Goal: Contribute content: Contribute content

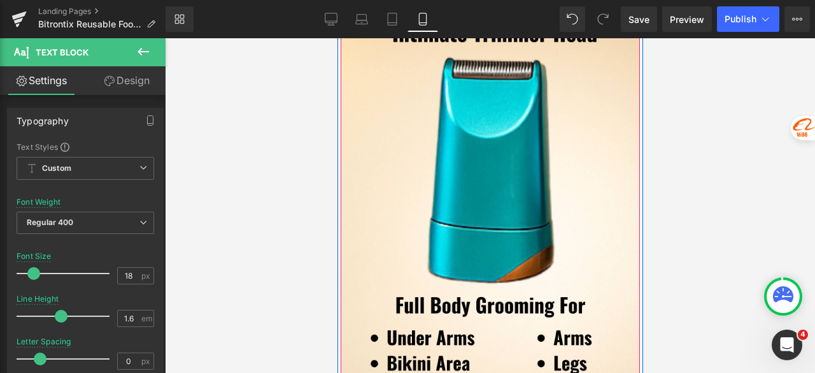
scroll to position [5567, 0]
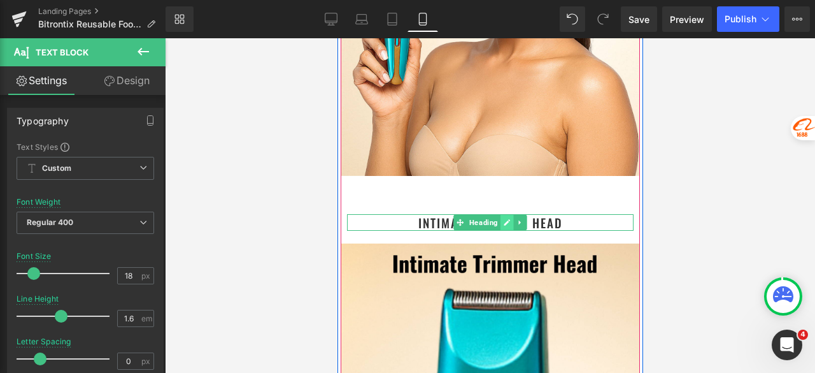
click at [504, 224] on icon at bounding box center [506, 222] width 7 height 8
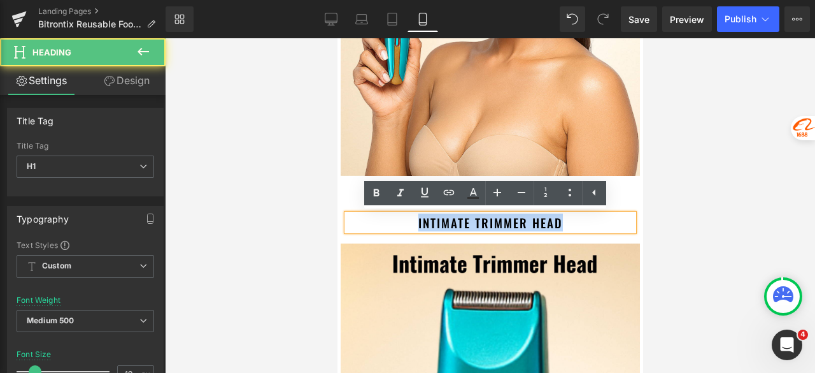
drag, startPoint x: 571, startPoint y: 225, endPoint x: 397, endPoint y: 225, distance: 174.5
click at [397, 225] on h1 "Intimate trimmer head" at bounding box center [489, 222] width 287 height 17
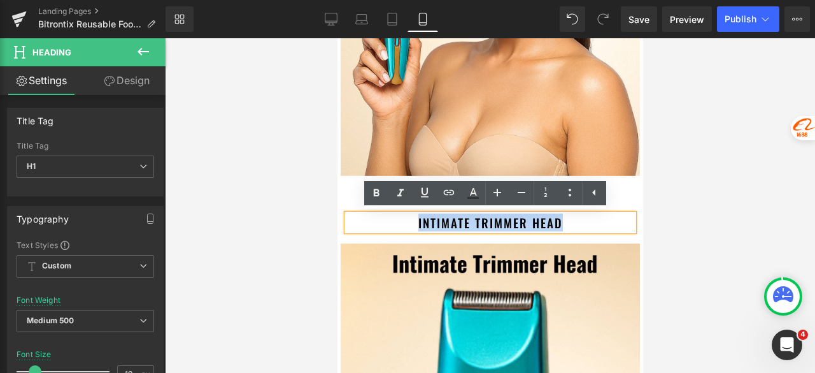
paste div
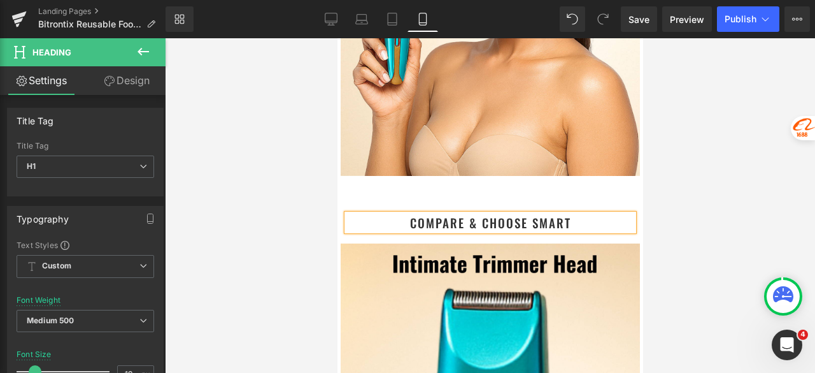
click at [710, 179] on div at bounding box center [490, 205] width 650 height 334
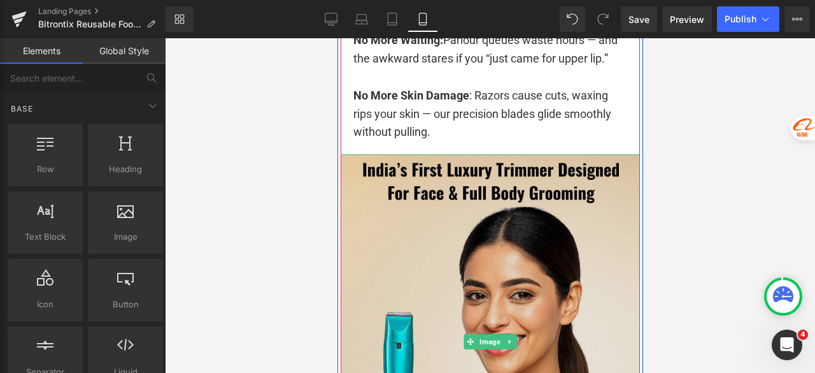
scroll to position [5121, 0]
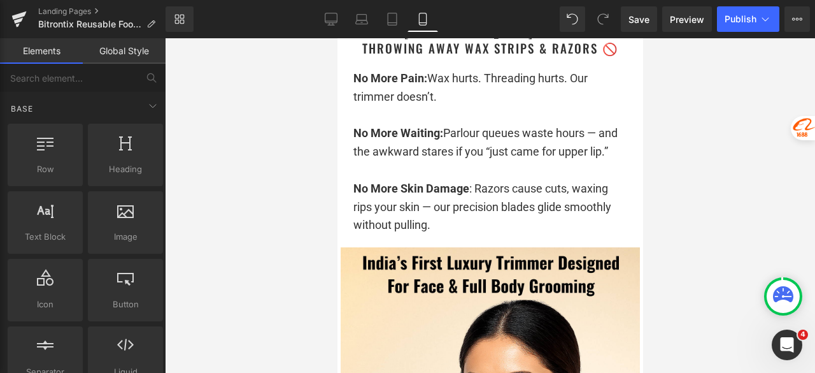
click at [721, 114] on div at bounding box center [490, 205] width 650 height 334
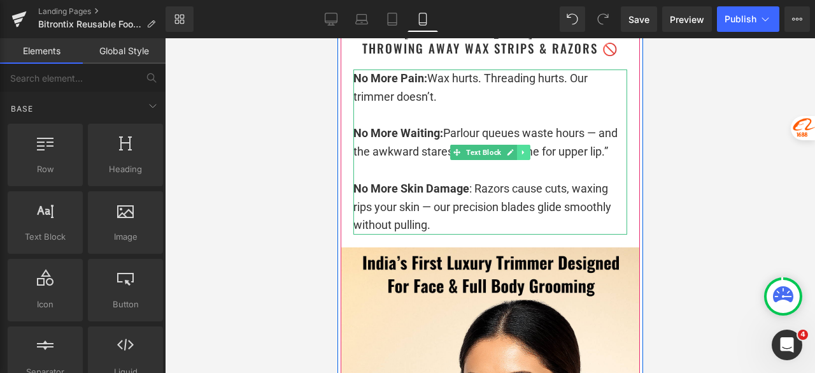
click at [520, 154] on icon at bounding box center [523, 152] width 7 height 8
click at [513, 152] on icon at bounding box center [516, 151] width 7 height 7
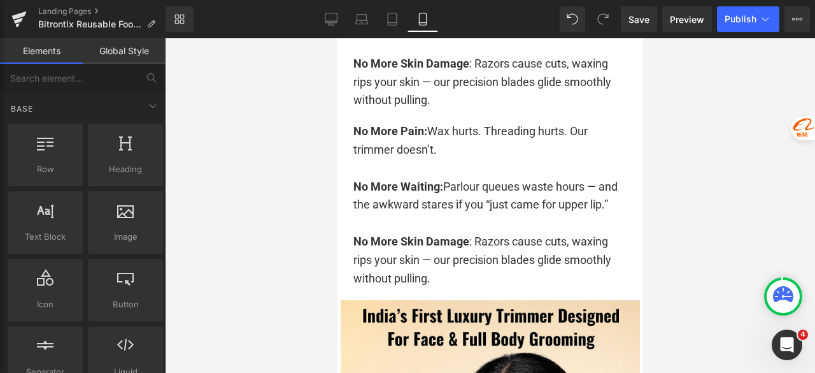
click at [708, 106] on div at bounding box center [490, 205] width 650 height 334
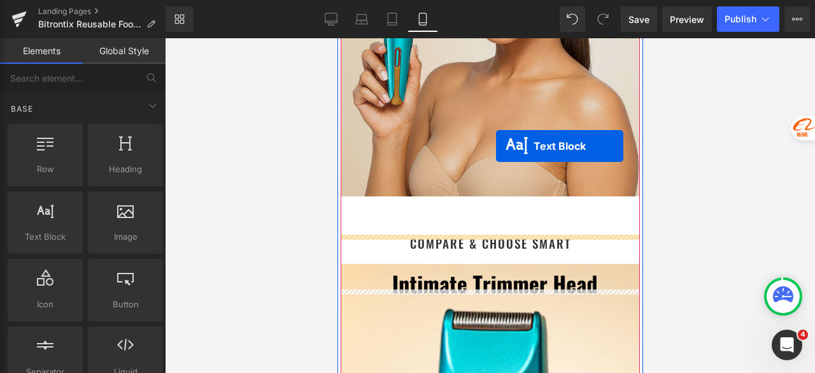
scroll to position [5725, 0]
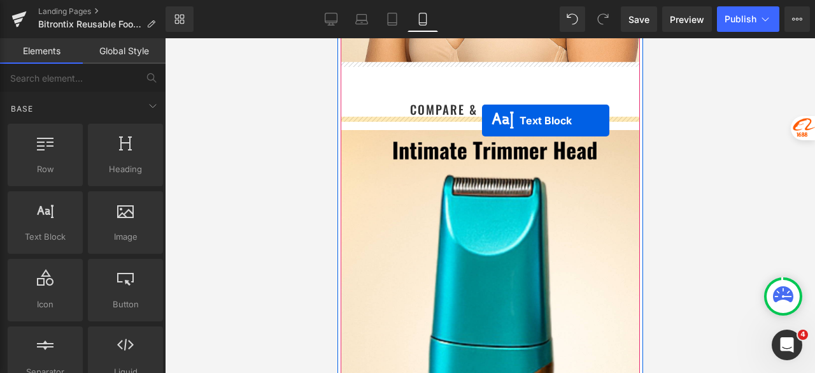
drag, startPoint x: 478, startPoint y: 168, endPoint x: 481, endPoint y: 120, distance: 47.9
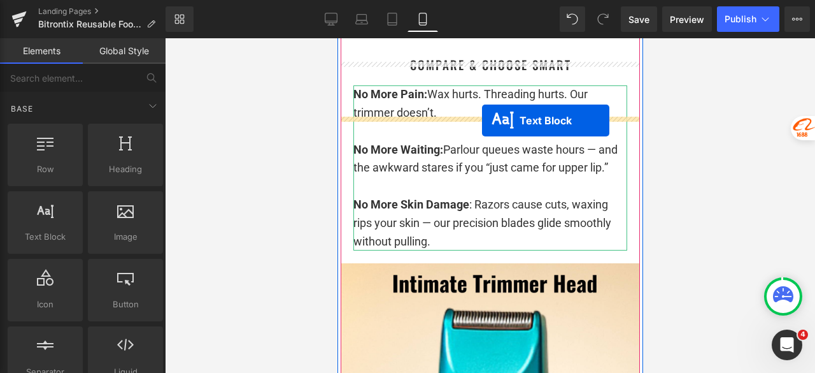
scroll to position [5680, 0]
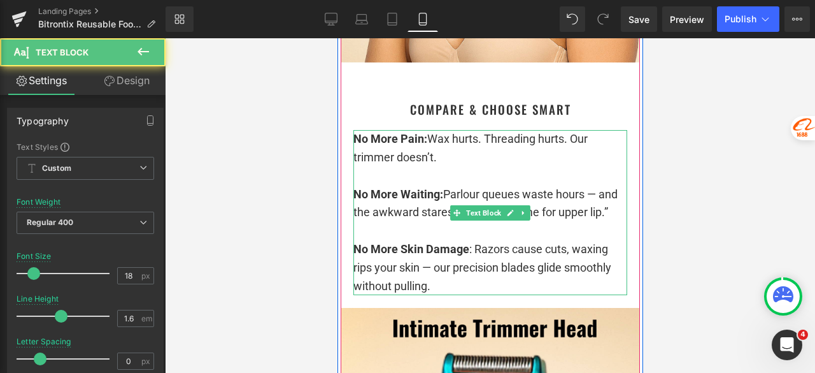
click at [420, 180] on p at bounding box center [490, 176] width 274 height 18
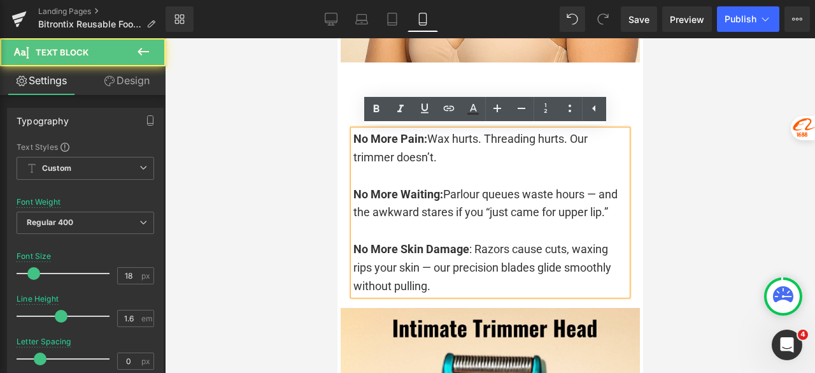
click at [420, 174] on p at bounding box center [490, 176] width 274 height 18
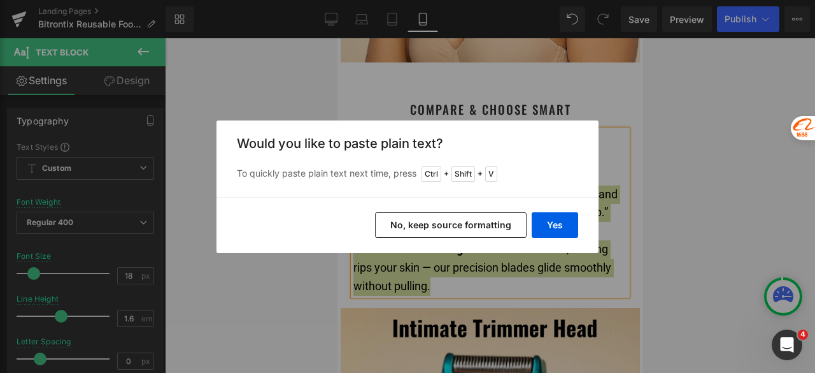
click at [493, 221] on button "No, keep source formatting" at bounding box center [451, 224] width 152 height 25
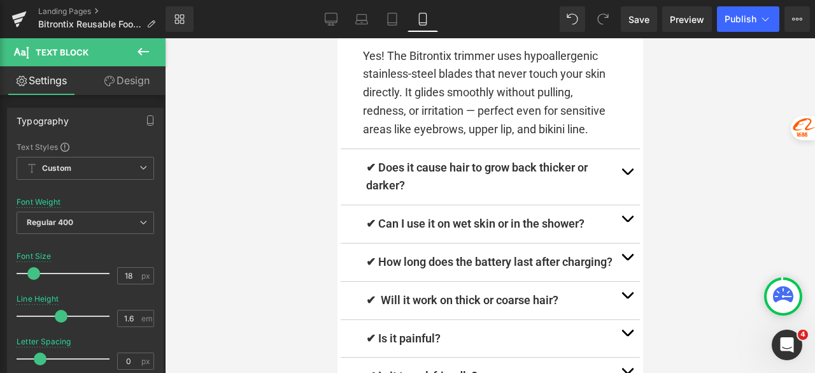
scroll to position [10200, 0]
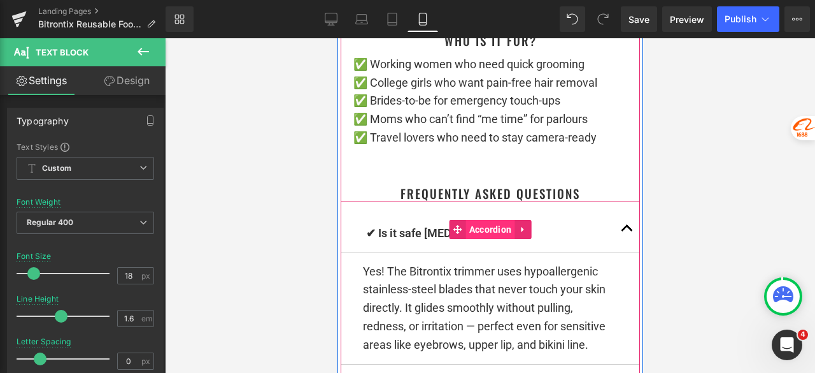
click at [503, 239] on span "Accordion" at bounding box center [489, 229] width 49 height 19
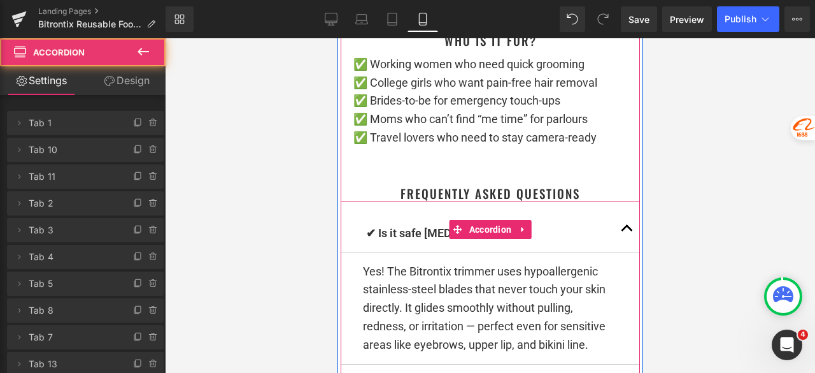
click at [554, 253] on div "✔ Is it safe [MEDICAL_DATA]? Text Block" at bounding box center [489, 234] width 299 height 38
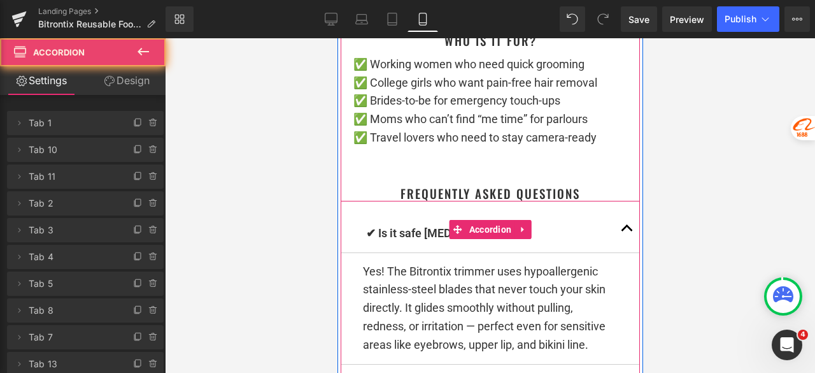
click at [554, 243] on p "✔ Is it safe [MEDICAL_DATA]?" at bounding box center [490, 233] width 248 height 18
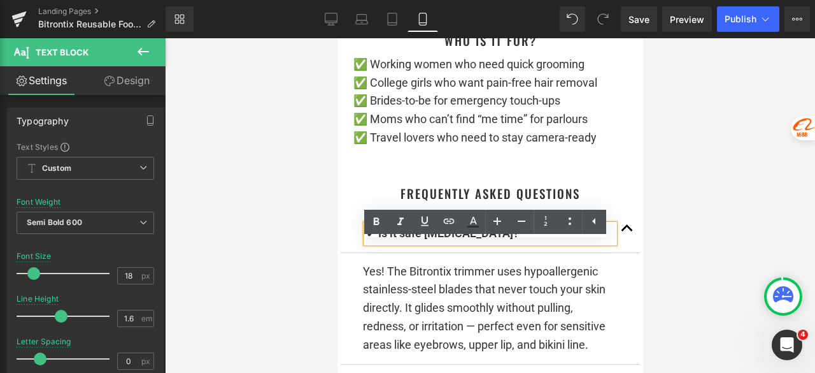
drag, startPoint x: 530, startPoint y: 255, endPoint x: 372, endPoint y: 258, distance: 158.0
click at [372, 243] on p "✔ Is it safe [MEDICAL_DATA]?" at bounding box center [490, 233] width 248 height 18
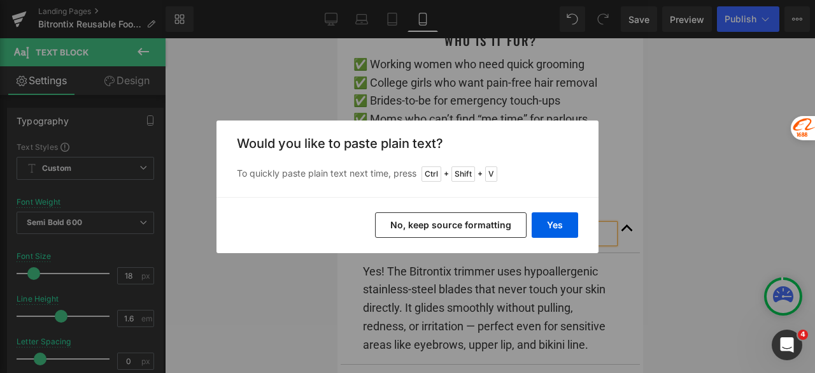
drag, startPoint x: 498, startPoint y: 224, endPoint x: 191, endPoint y: 184, distance: 309.5
click at [498, 224] on button "No, keep source formatting" at bounding box center [451, 224] width 152 height 25
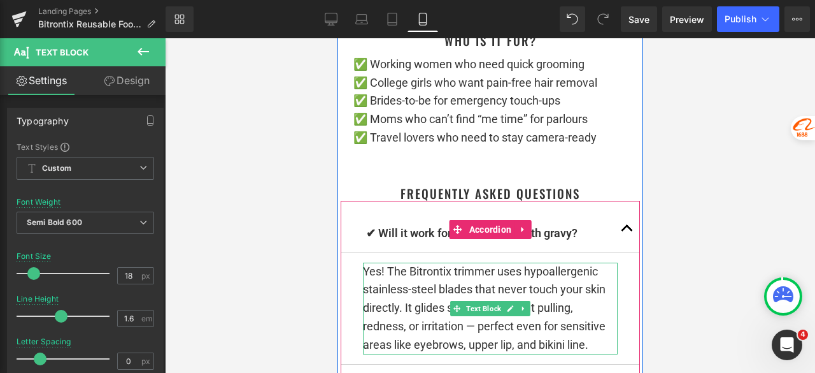
click at [430, 304] on p "Yes! The Bitrontix trimmer uses hypoallergenic stainless-steel blades that neve…" at bounding box center [489, 308] width 255 height 92
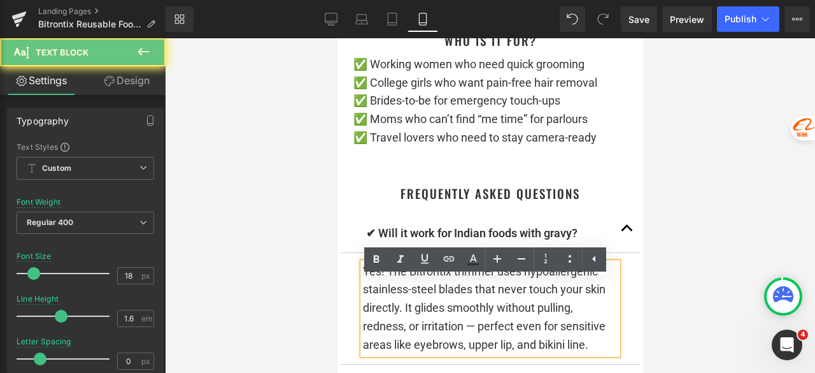
click at [425, 304] on p "Yes! The Bitrontix trimmer uses hypoallergenic stainless-steel blades that neve…" at bounding box center [489, 308] width 255 height 92
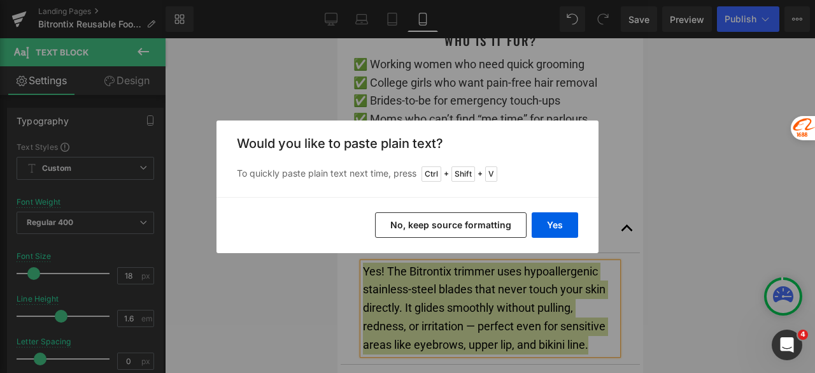
drag, startPoint x: 451, startPoint y: 227, endPoint x: 140, endPoint y: 178, distance: 315.3
click at [451, 227] on button "No, keep source formatting" at bounding box center [451, 224] width 152 height 25
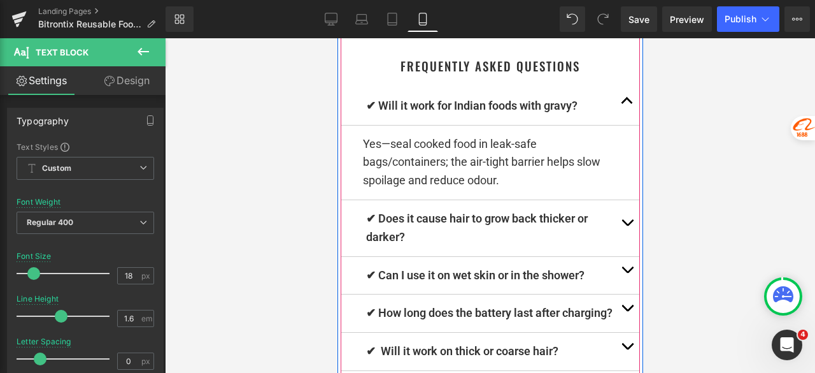
scroll to position [10391, 0]
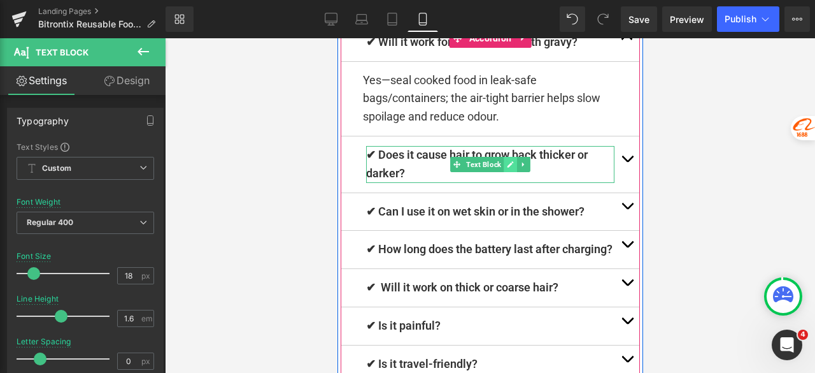
click at [507, 167] on icon at bounding box center [510, 164] width 6 height 6
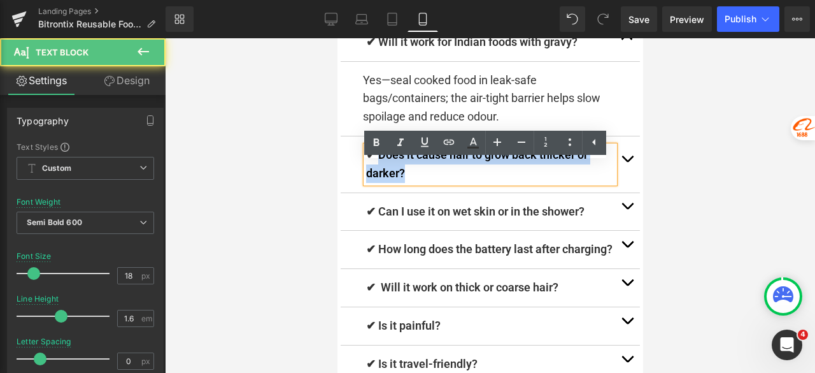
drag, startPoint x: 424, startPoint y: 192, endPoint x: 373, endPoint y: 176, distance: 53.2
click at [373, 176] on p "✔ Does it cause hair to grow back thicker or darker?" at bounding box center [490, 164] width 248 height 37
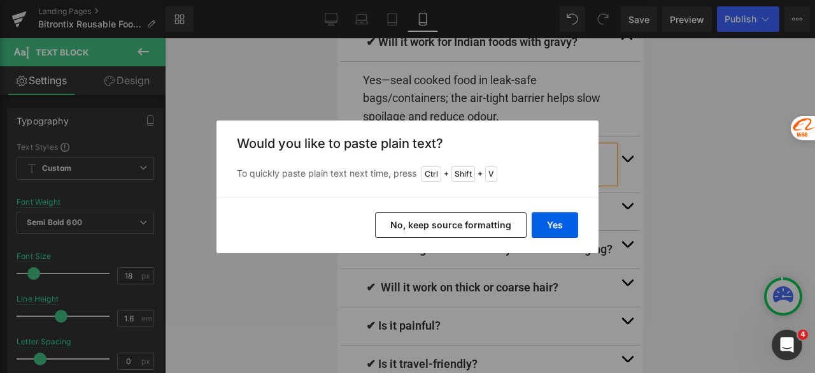
drag, startPoint x: 455, startPoint y: 219, endPoint x: 136, endPoint y: 169, distance: 323.6
click at [455, 219] on button "No, keep source formatting" at bounding box center [451, 224] width 152 height 25
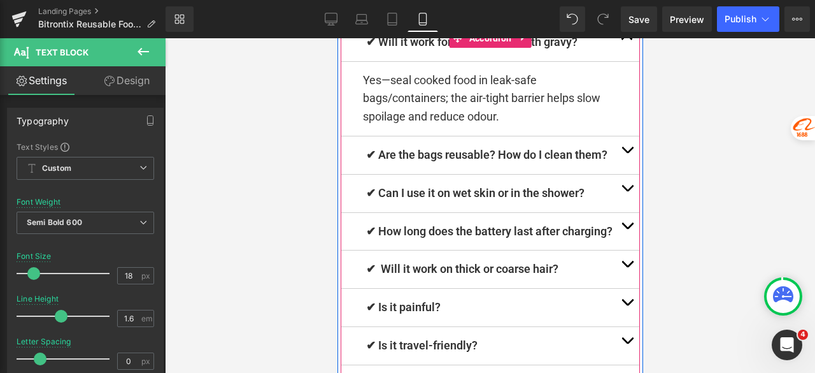
click at [627, 153] on span "button" at bounding box center [627, 153] width 0 height 0
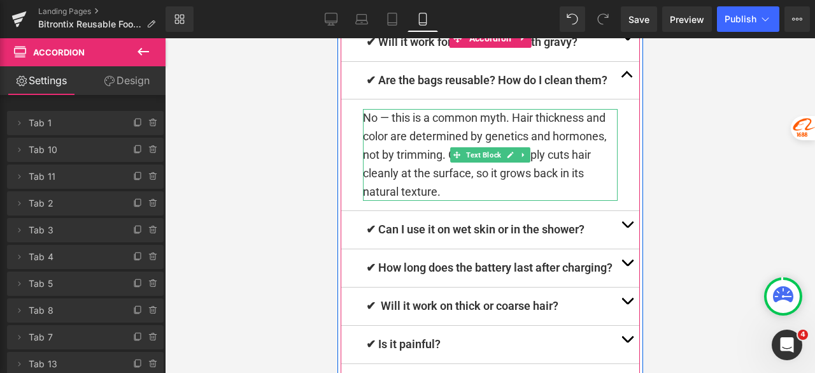
click at [435, 201] on p "No — this is a common myth. Hair thickness and color are determined by genetics…" at bounding box center [489, 155] width 255 height 92
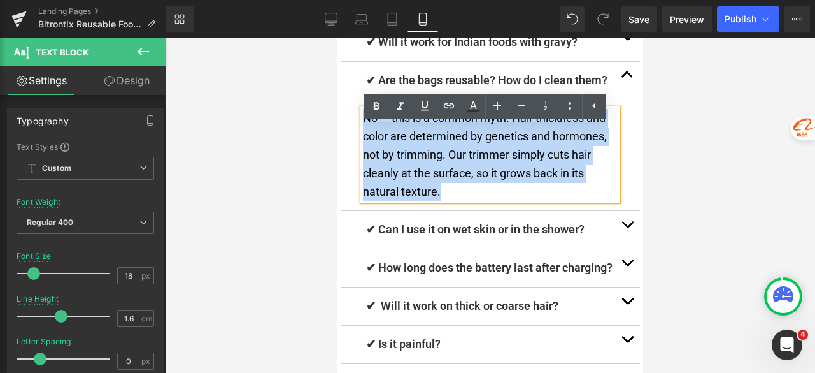
drag, startPoint x: 448, startPoint y: 211, endPoint x: 341, endPoint y: 131, distance: 133.7
click at [341, 131] on article "No — this is a common myth. Hair thickness and color are determined by genetics…" at bounding box center [489, 154] width 299 height 111
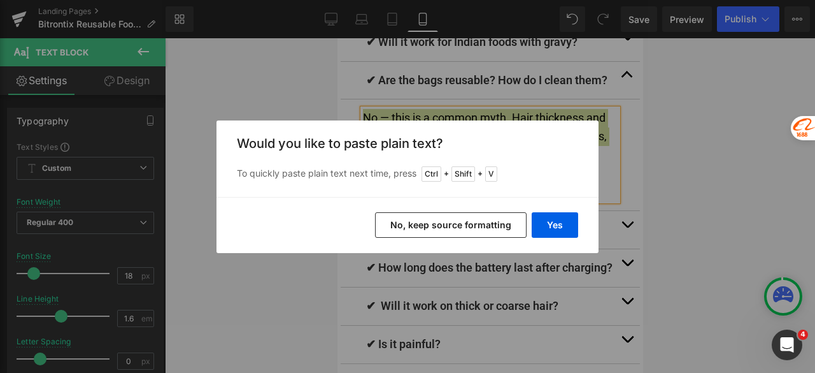
click at [441, 222] on button "No, keep source formatting" at bounding box center [451, 224] width 152 height 25
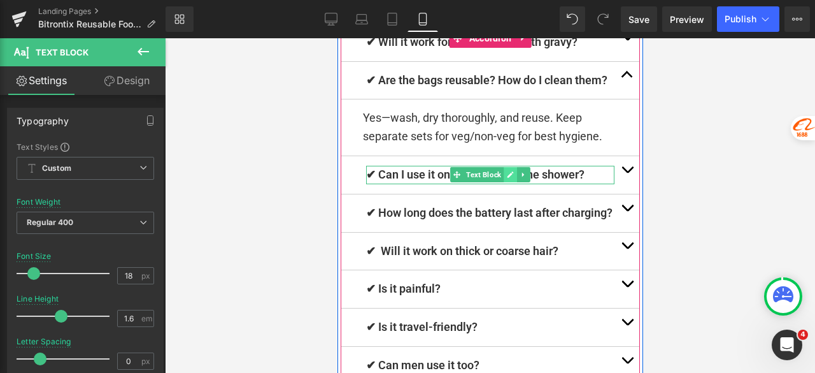
click at [506, 178] on icon at bounding box center [509, 175] width 7 height 8
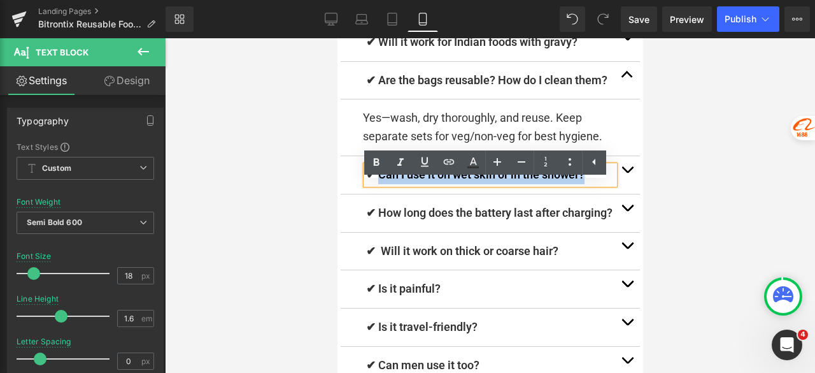
drag, startPoint x: 593, startPoint y: 192, endPoint x: 372, endPoint y: 193, distance: 221.0
click at [372, 184] on p "✔ Can I use it on wet skin or in the shower?" at bounding box center [490, 175] width 248 height 18
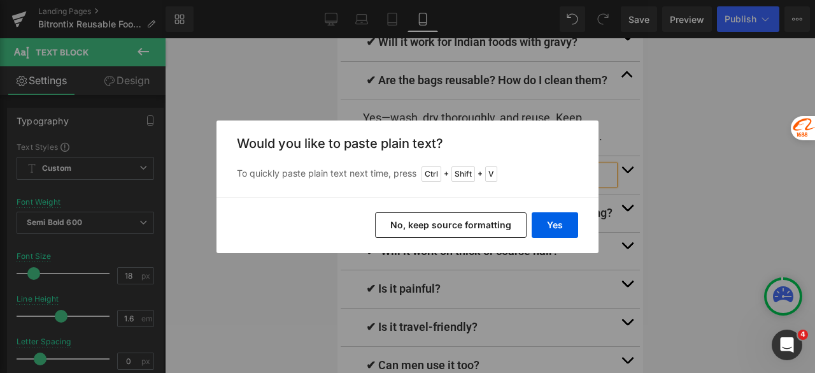
click at [483, 225] on button "No, keep source formatting" at bounding box center [451, 224] width 152 height 25
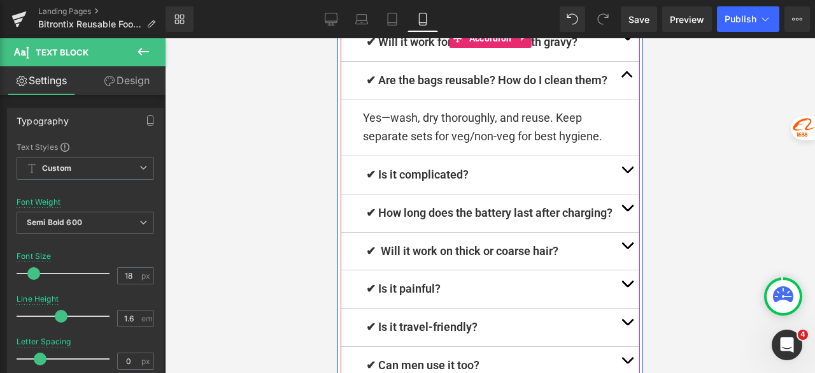
click at [627, 173] on span "button" at bounding box center [627, 173] width 0 height 0
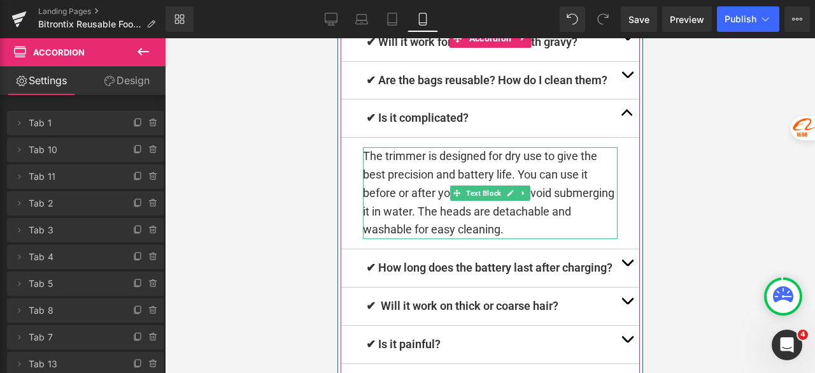
click at [523, 239] on p "The trimmer is designed for dry use to give the best precision and battery life…" at bounding box center [489, 193] width 255 height 92
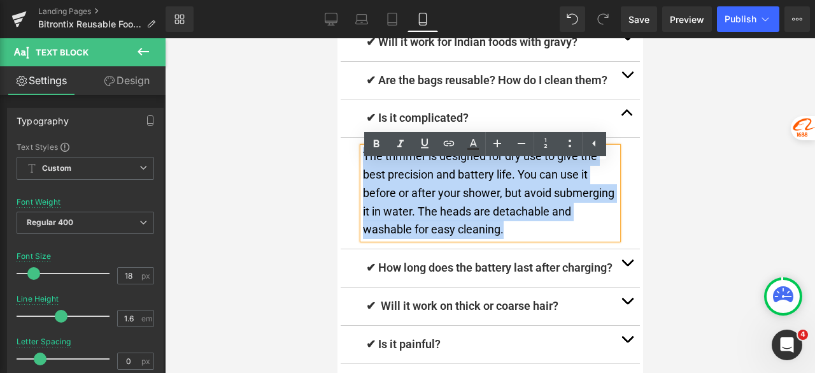
drag, startPoint x: 516, startPoint y: 245, endPoint x: 360, endPoint y: 179, distance: 169.5
click at [362, 179] on p "The trimmer is designed for dry use to give the best precision and battery life…" at bounding box center [489, 193] width 255 height 92
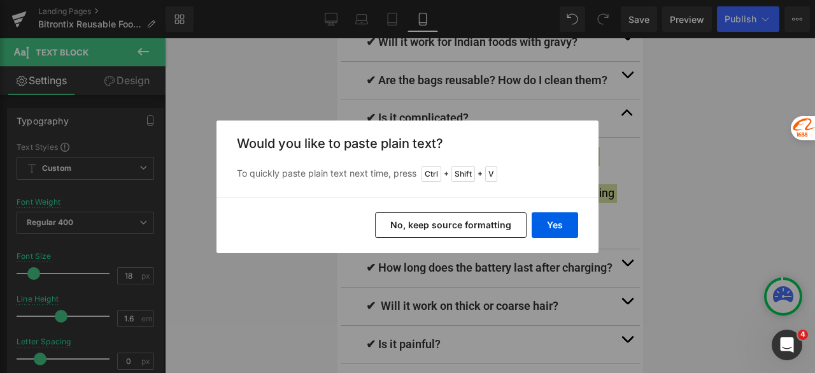
click at [464, 221] on button "No, keep source formatting" at bounding box center [451, 224] width 152 height 25
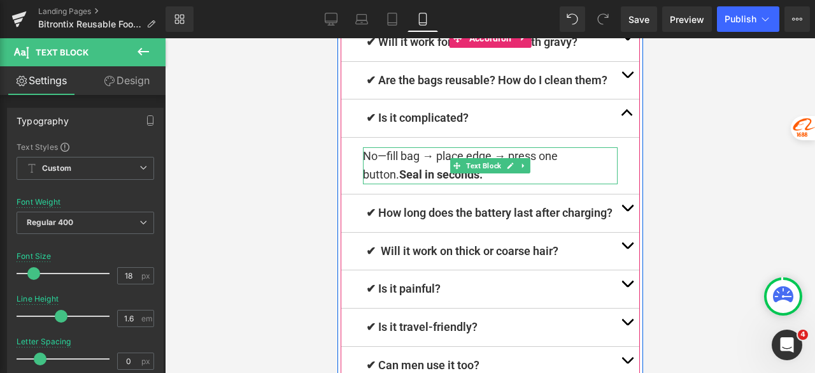
click at [586, 184] on p "No—fill bag → place edge → press one button. Seal in seconds." at bounding box center [489, 165] width 255 height 37
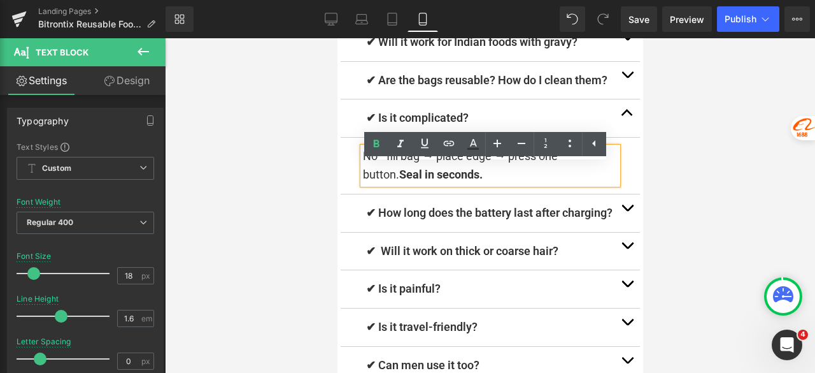
drag, startPoint x: 512, startPoint y: 174, endPoint x: 596, endPoint y: 173, distance: 84.1
click at [596, 173] on p "No—fill bag → place edge → press one button. Seal in seconds." at bounding box center [489, 165] width 255 height 37
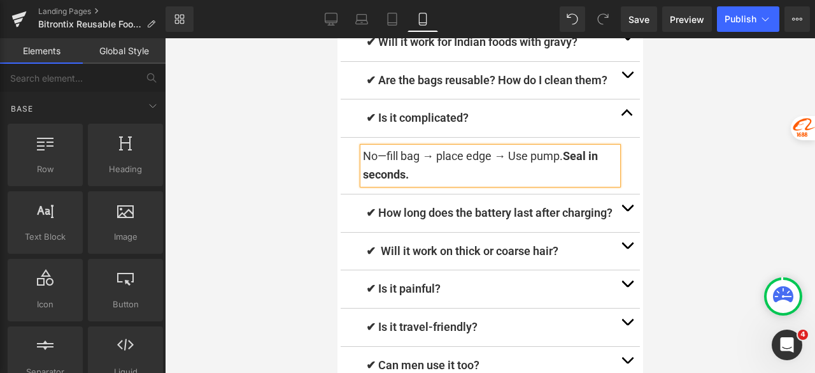
click at [712, 178] on div at bounding box center [490, 205] width 650 height 334
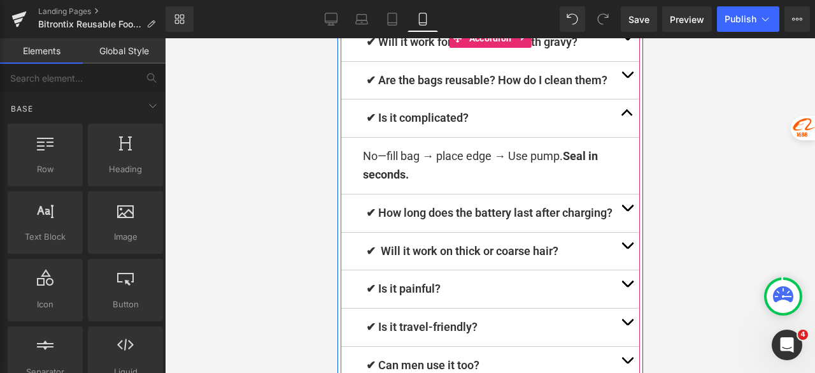
click at [627, 211] on span "button" at bounding box center [627, 211] width 0 height 0
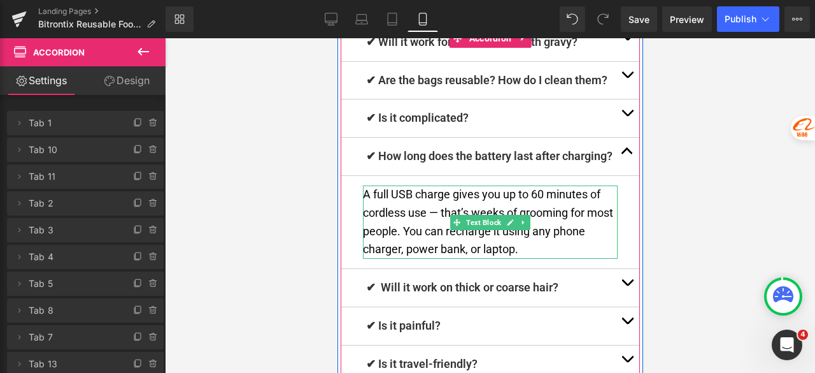
click at [531, 259] on p "A full USB charge gives you up to 60 minutes of cordless use — that’s weeks of …" at bounding box center [489, 221] width 255 height 73
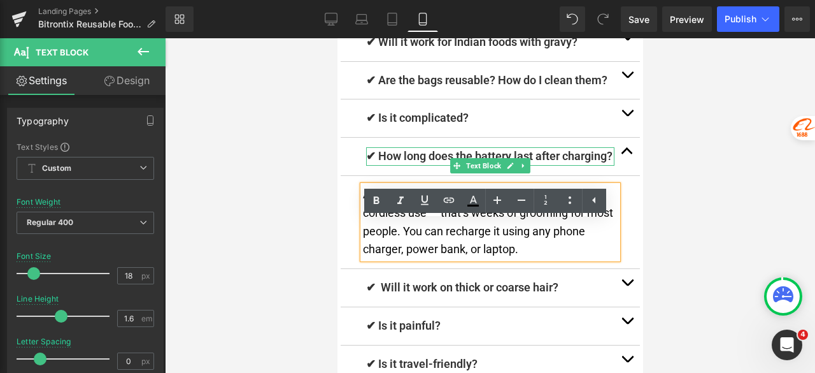
click at [572, 166] on p "✔ How long does the battery last after charging?" at bounding box center [490, 156] width 248 height 18
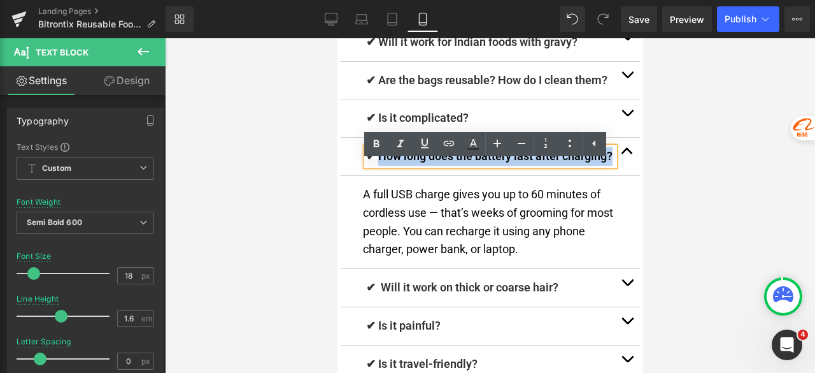
drag, startPoint x: 425, startPoint y: 191, endPoint x: 373, endPoint y: 176, distance: 53.6
click at [373, 166] on p "✔ How long does the battery last after charging?" at bounding box center [490, 156] width 248 height 18
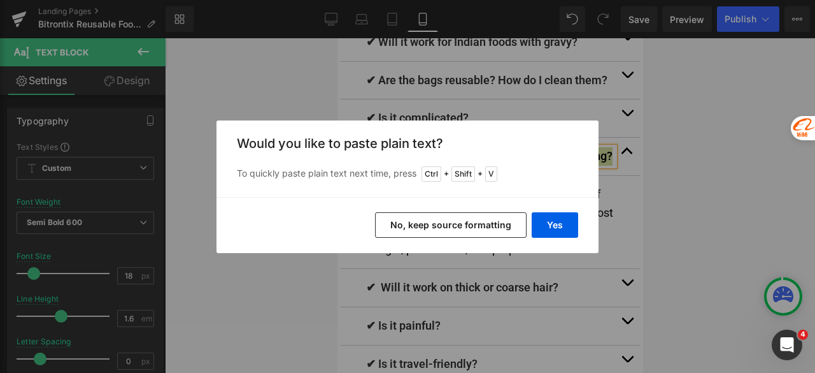
drag, startPoint x: 434, startPoint y: 230, endPoint x: 47, endPoint y: 169, distance: 391.2
click at [434, 230] on button "No, keep source formatting" at bounding box center [451, 224] width 152 height 25
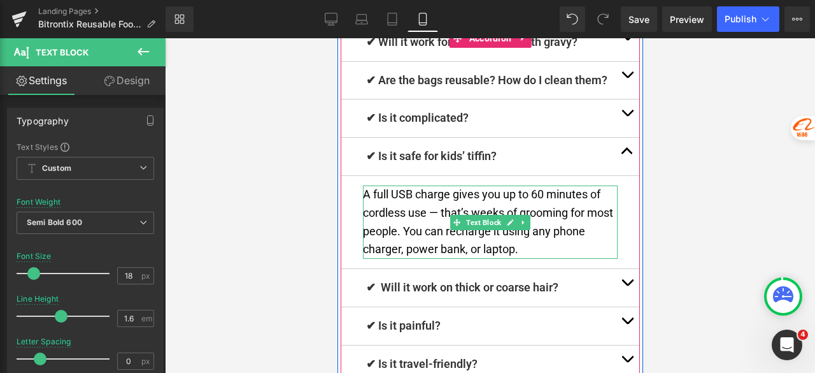
click at [528, 259] on p "A full USB charge gives you up to 60 minutes of cordless use — that’s weeks of …" at bounding box center [489, 221] width 255 height 73
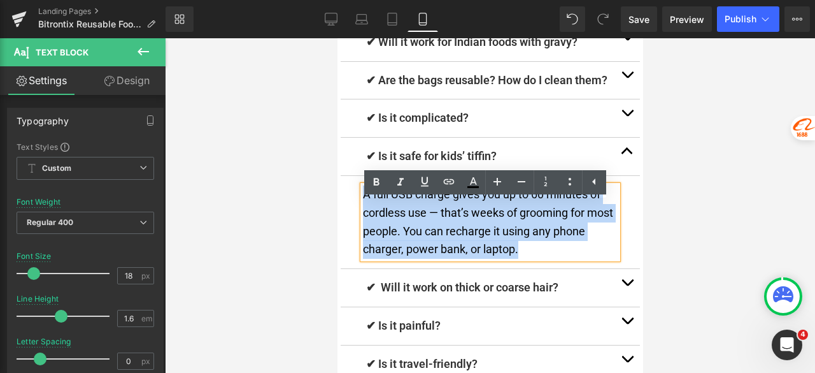
drag, startPoint x: 529, startPoint y: 266, endPoint x: 360, endPoint y: 216, distance: 175.9
click at [362, 216] on p "A full USB charge gives you up to 60 minutes of cordless use — that’s weeks of …" at bounding box center [489, 221] width 255 height 73
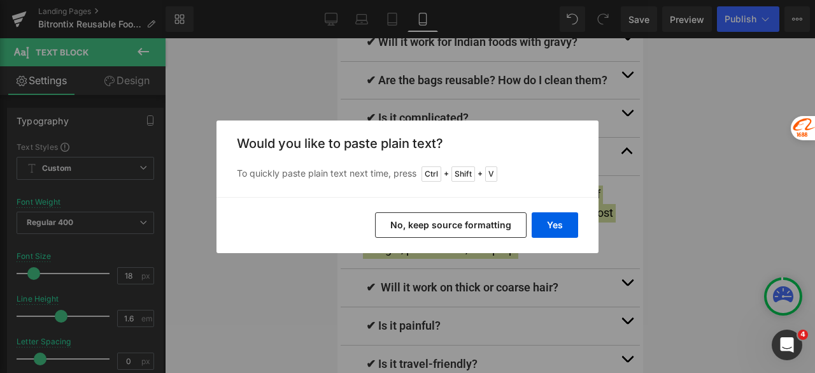
click at [459, 225] on button "No, keep source formatting" at bounding box center [451, 224] width 152 height 25
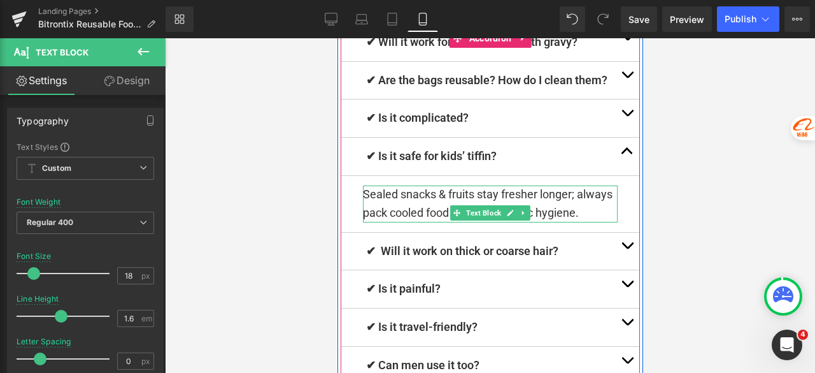
click at [362, 211] on p "Sealed snacks & fruits stay fresher longer; always pack cooled food and follow …" at bounding box center [489, 203] width 255 height 37
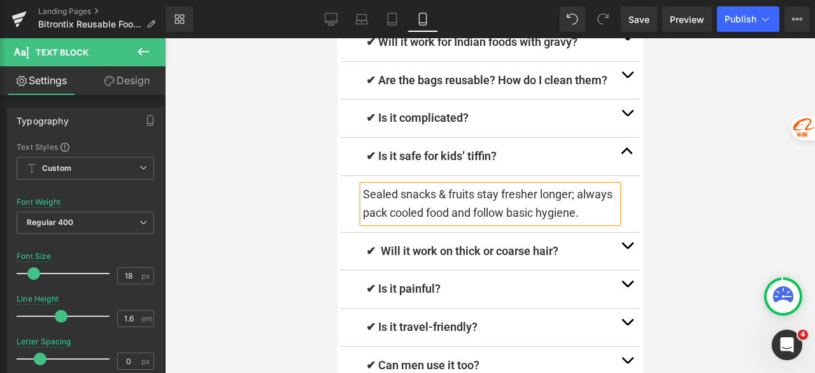
click at [586, 222] on p "Sealed snacks & fruits stay fresher longer; always pack cooled food and follow …" at bounding box center [489, 203] width 255 height 37
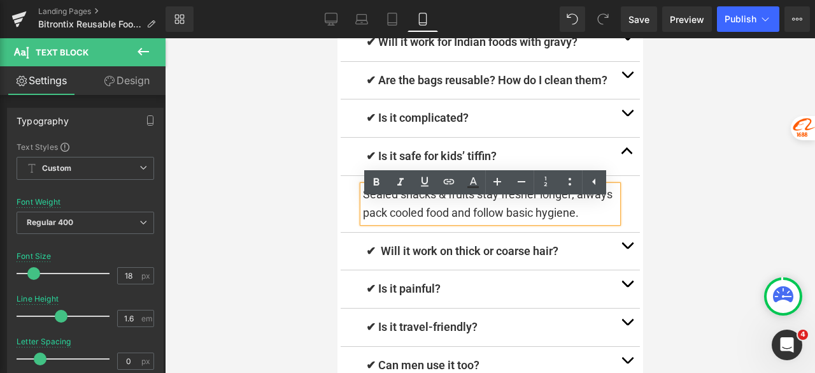
drag, startPoint x: 443, startPoint y: 232, endPoint x: 357, endPoint y: 212, distance: 89.0
click at [362, 212] on p "Sealed snacks & fruits stay fresher longer; always pack cooled food and follow …" at bounding box center [489, 203] width 255 height 37
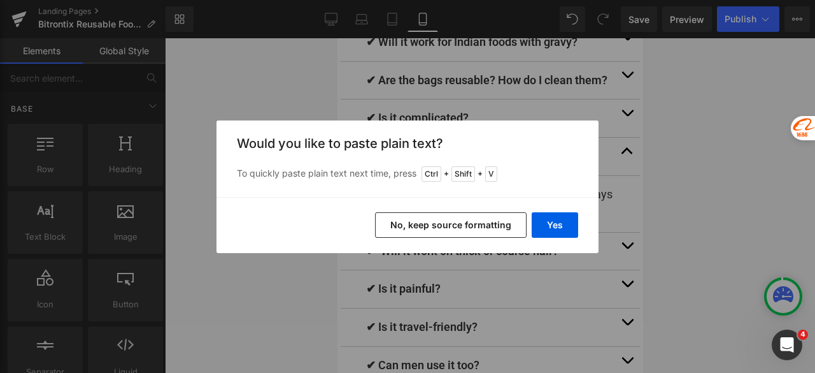
click at [716, 171] on div "Back to Library Insert Would you like to paste plain text? To quickly paste pla…" at bounding box center [407, 186] width 815 height 373
click at [726, 200] on div "Back to Library Insert Would you like to paste plain text? To quickly paste pla…" at bounding box center [407, 186] width 815 height 373
click at [725, 201] on div "Back to Library Insert Would you like to paste plain text? To quickly paste pla…" at bounding box center [407, 186] width 815 height 373
click at [723, 201] on div "Back to Library Insert Would you like to paste plain text? To quickly paste pla…" at bounding box center [407, 186] width 815 height 373
click at [698, 213] on div "Back to Library Insert Would you like to paste plain text? To quickly paste pla…" at bounding box center [407, 186] width 815 height 373
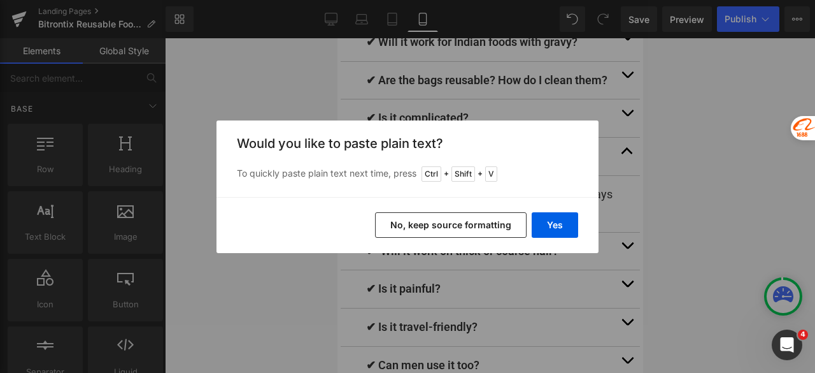
click at [671, 215] on div "Back to Library Insert Would you like to paste plain text? To quickly paste pla…" at bounding box center [407, 186] width 815 height 373
click at [479, 222] on button "No, keep source formatting" at bounding box center [451, 224] width 152 height 25
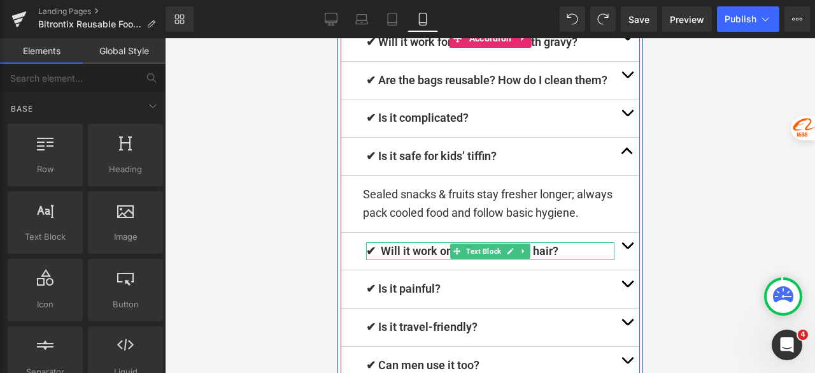
click at [555, 260] on p "✔ Will it work on thick or coarse hair?" at bounding box center [490, 251] width 248 height 18
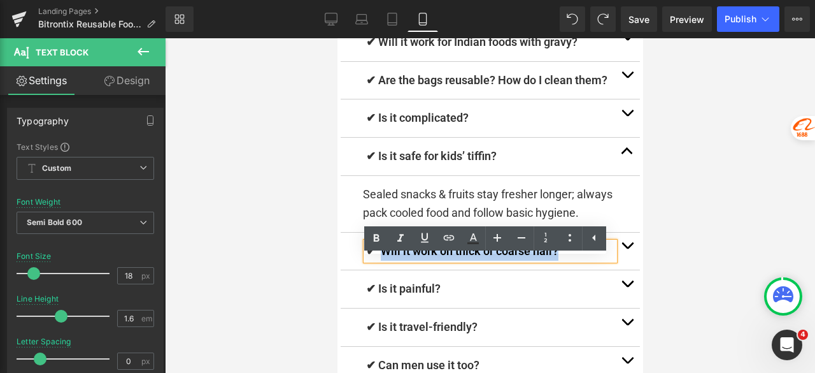
drag, startPoint x: 569, startPoint y: 267, endPoint x: 377, endPoint y: 269, distance: 192.3
click at [377, 260] on p "✔ Will it work on thick or coarse hair?" at bounding box center [490, 251] width 248 height 18
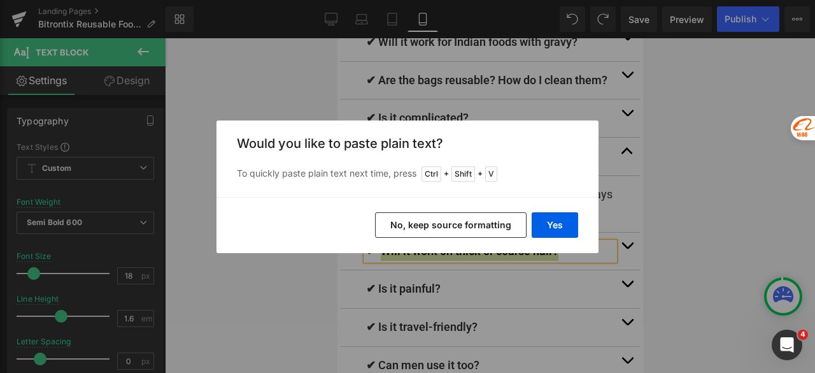
drag, startPoint x: 450, startPoint y: 222, endPoint x: 225, endPoint y: 175, distance: 228.9
click at [450, 222] on button "No, keep source formatting" at bounding box center [451, 224] width 152 height 25
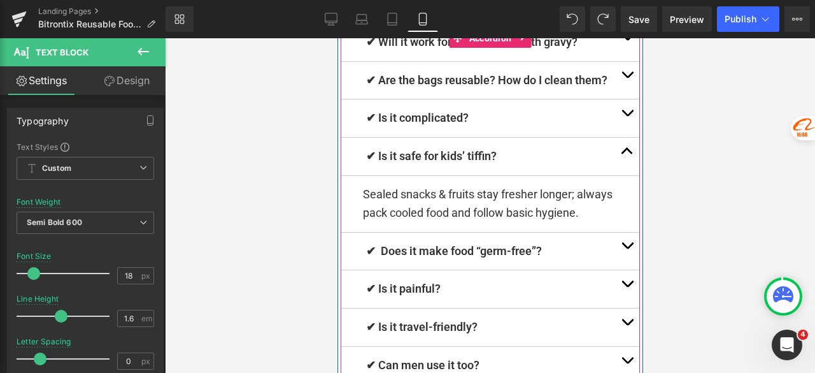
click at [617, 259] on button "button" at bounding box center [626, 251] width 25 height 38
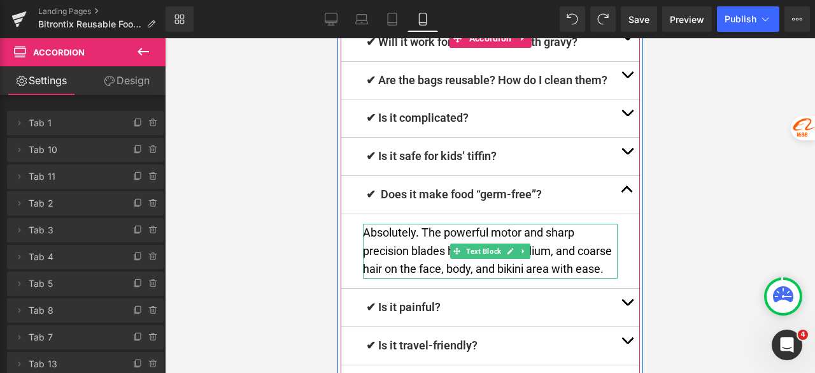
click at [599, 278] on p "Absolutely. The powerful motor and sharp precision blades handle fine, medium, …" at bounding box center [489, 251] width 255 height 55
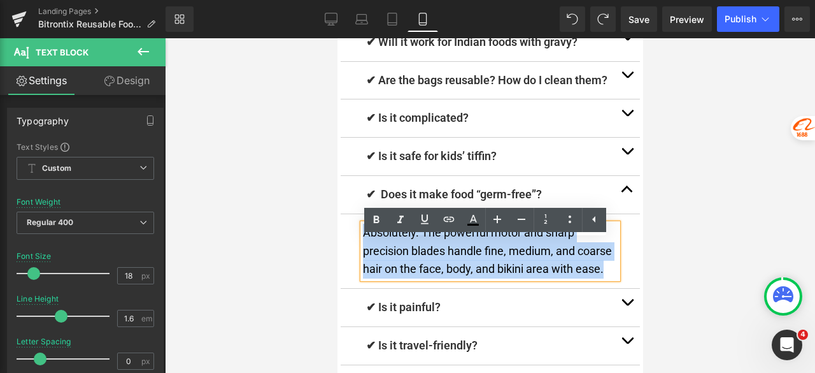
drag, startPoint x: 609, startPoint y: 285, endPoint x: 359, endPoint y: 253, distance: 252.3
click at [362, 253] on p "Absolutely. The powerful motor and sharp precision blades handle fine, medium, …" at bounding box center [489, 251] width 255 height 55
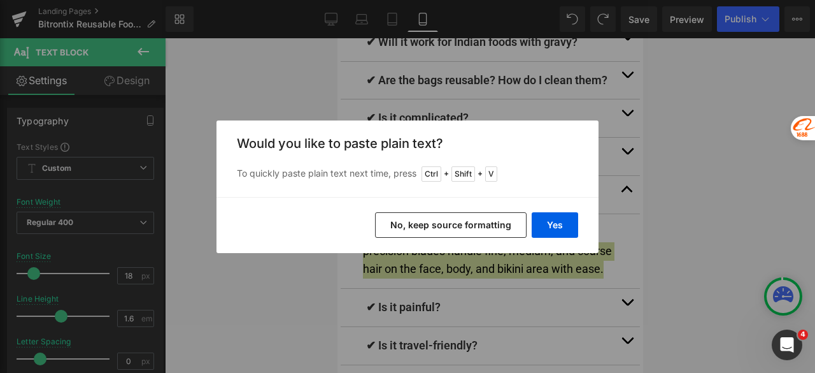
click at [436, 230] on button "No, keep source formatting" at bounding box center [451, 224] width 152 height 25
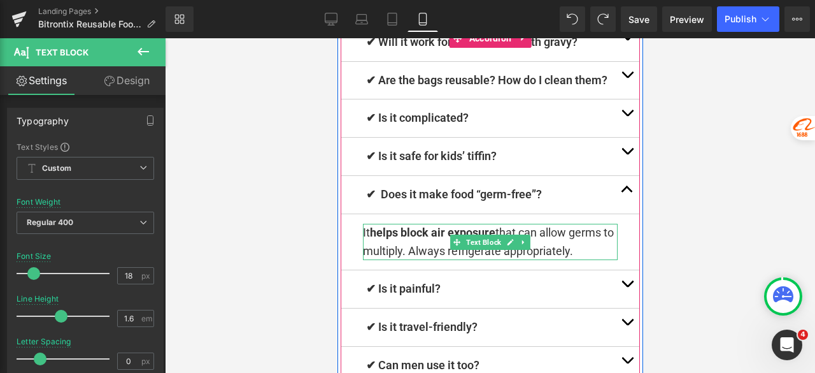
click at [386, 239] on strong "helps block air exposure" at bounding box center [431, 231] width 125 height 13
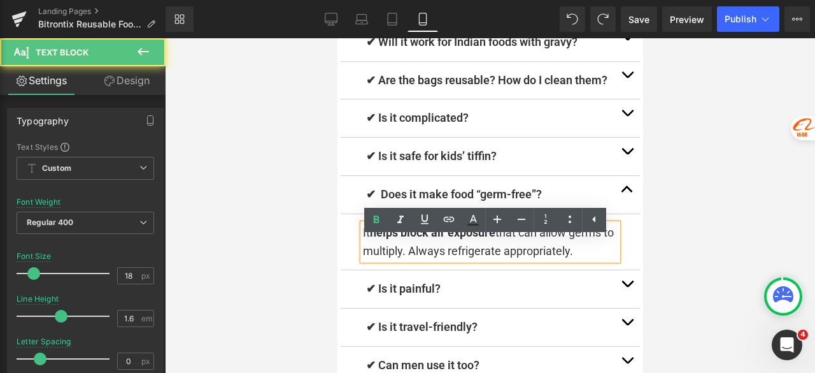
click at [362, 250] on p "It helps block air exposure that can allow germs to multiply. Always refrigerat…" at bounding box center [489, 242] width 255 height 37
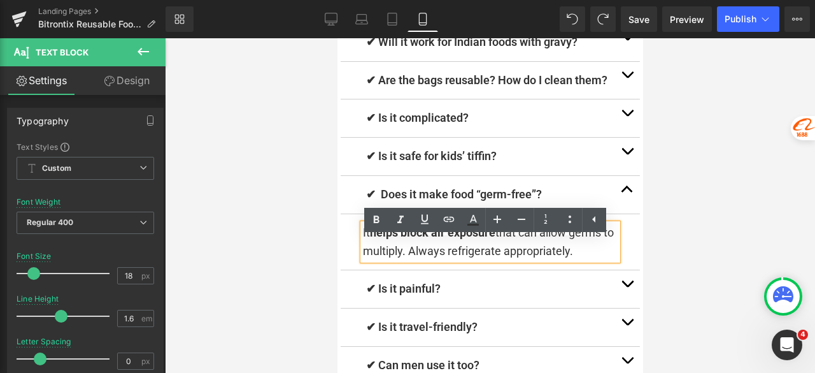
click at [363, 252] on p "It helps block air exposure that can allow germs to multiply. Always refrigerat…" at bounding box center [489, 242] width 255 height 37
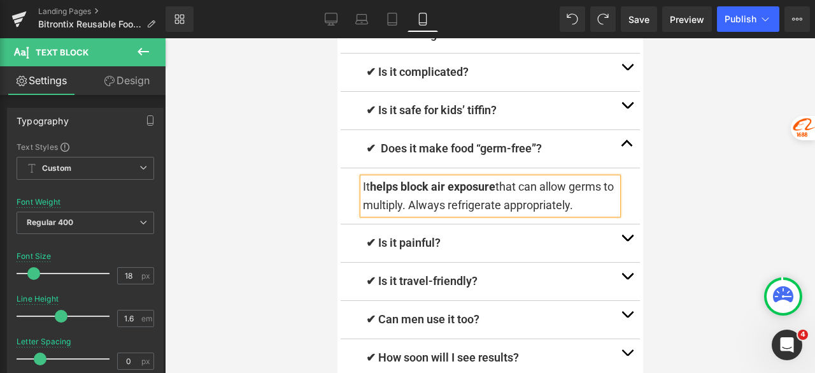
scroll to position [10454, 0]
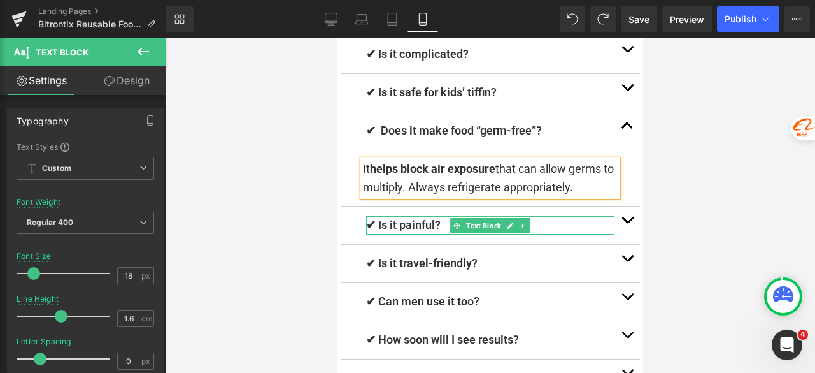
click at [455, 233] on span at bounding box center [456, 225] width 13 height 15
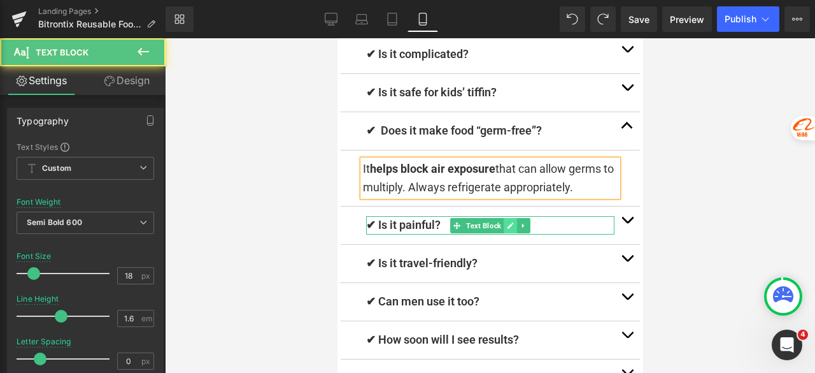
click at [503, 233] on link at bounding box center [509, 225] width 13 height 15
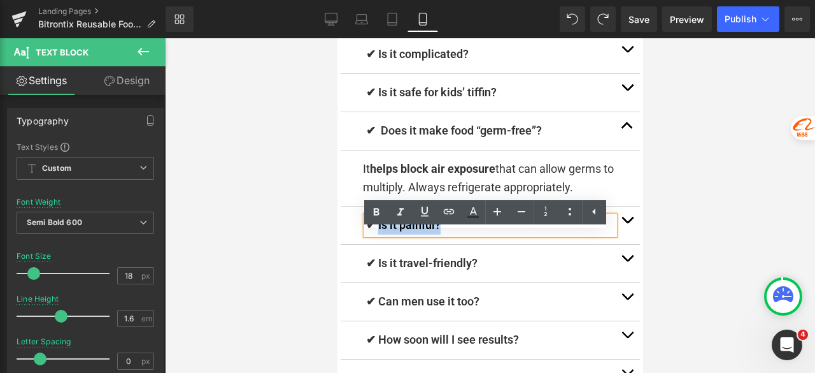
drag, startPoint x: 466, startPoint y: 242, endPoint x: 373, endPoint y: 245, distance: 93.7
click at [373, 234] on p "✔ Is it painful?" at bounding box center [490, 225] width 248 height 18
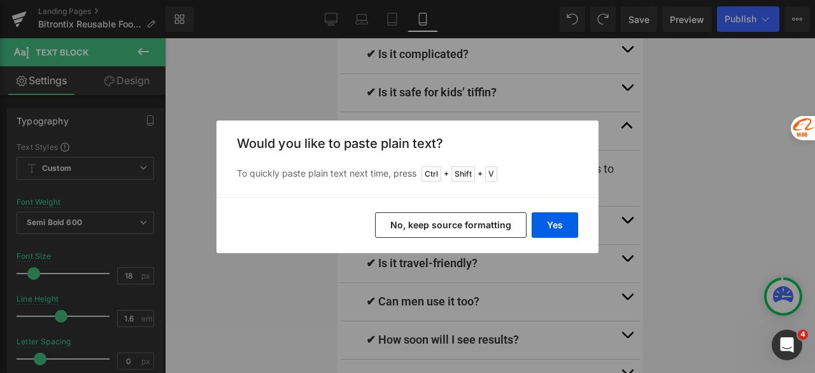
click at [468, 216] on button "No, keep source formatting" at bounding box center [451, 224] width 152 height 25
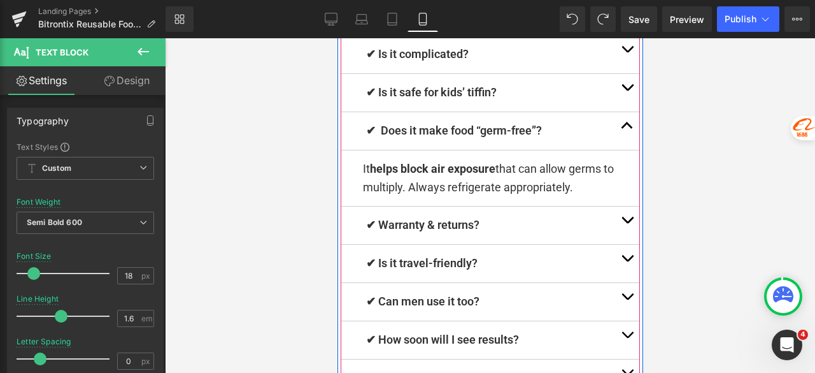
click at [621, 233] on button "button" at bounding box center [626, 225] width 25 height 38
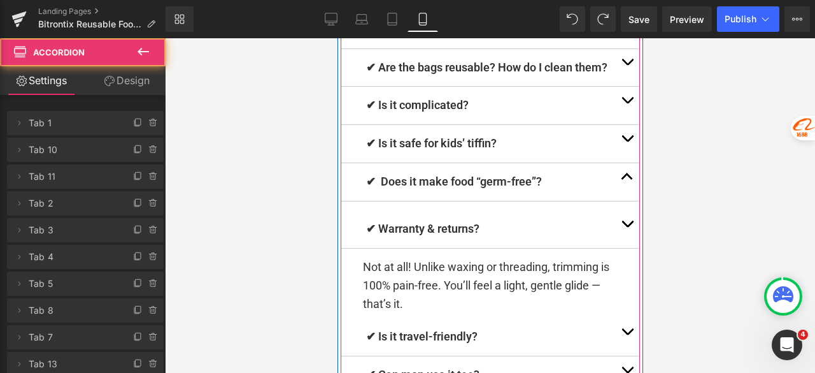
scroll to position [10398, 0]
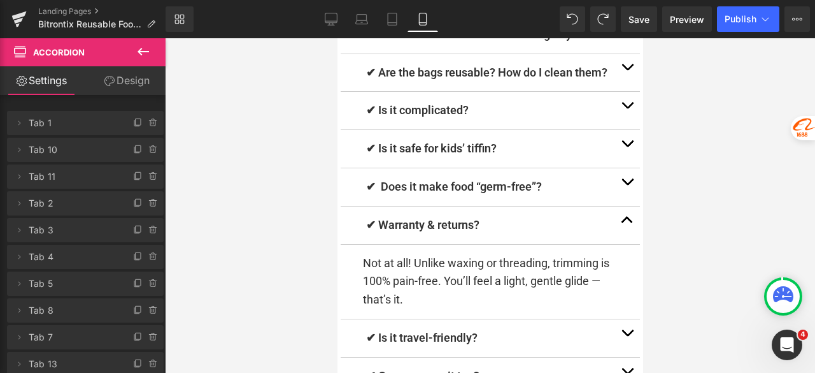
click at [438, 315] on div "Rendering Content" at bounding box center [408, 322] width 78 height 14
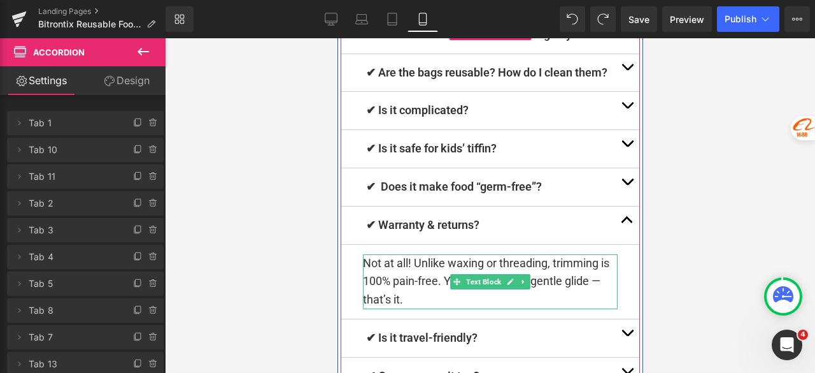
click at [415, 309] on p "Not at all! Unlike waxing or threading, trimming is 100% pain-free. You’ll feel…" at bounding box center [489, 281] width 255 height 55
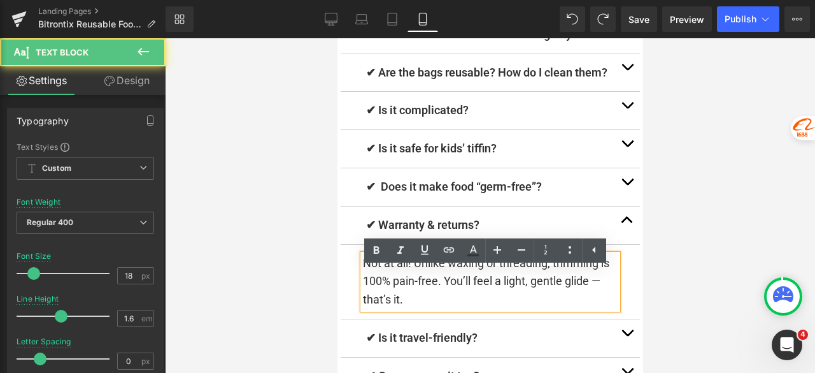
click at [415, 309] on p "Not at all! Unlike waxing or threading, trimming is 100% pain-free. You’ll feel…" at bounding box center [489, 281] width 255 height 55
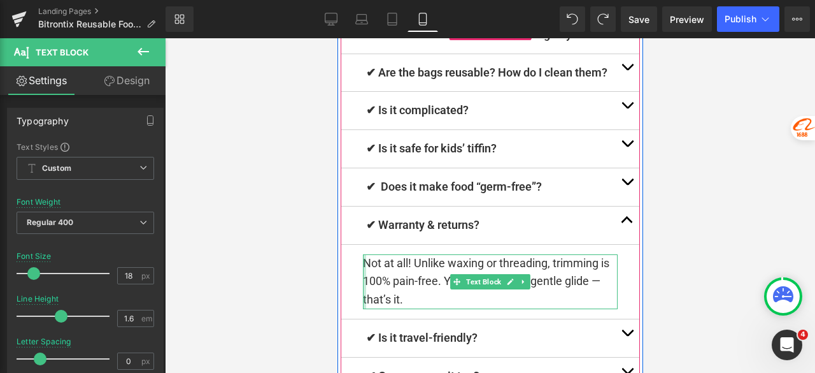
drag, startPoint x: 752, startPoint y: 354, endPoint x: 357, endPoint y: 282, distance: 401.3
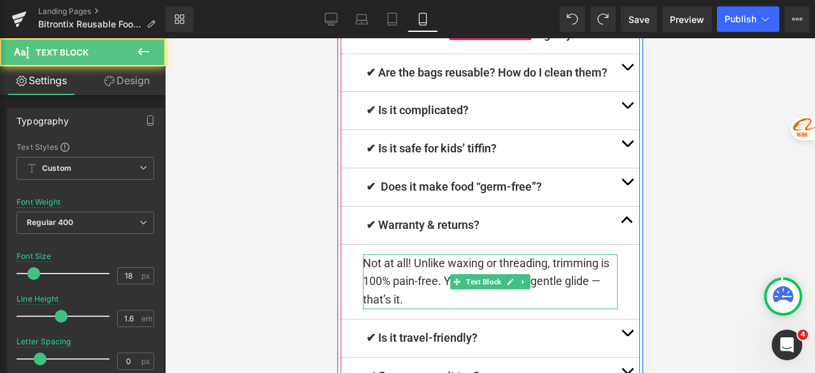
click at [404, 303] on p "Not at all! Unlike waxing or threading, trimming is 100% pain-free. You’ll feel…" at bounding box center [489, 281] width 255 height 55
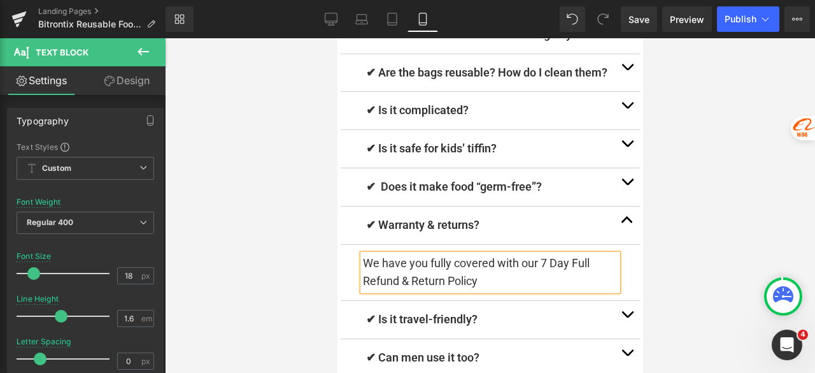
click at [547, 275] on p "We have you fully covered with our 7 Day Full Refund & Return Policy" at bounding box center [489, 272] width 255 height 37
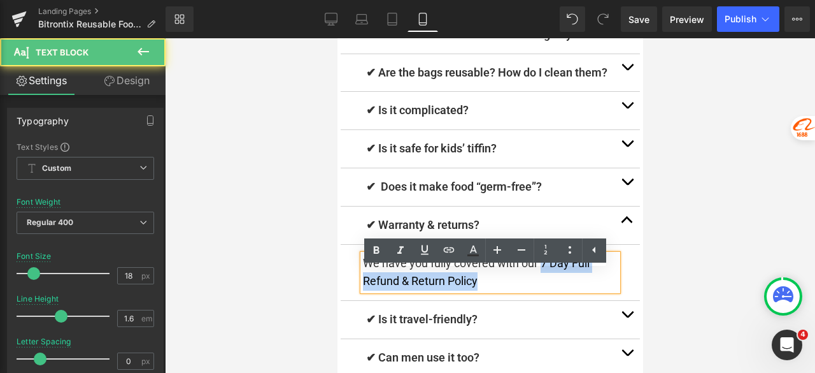
drag, startPoint x: 535, startPoint y: 278, endPoint x: 555, endPoint y: 296, distance: 27.1
click at [555, 291] on p "We have you fully covered with our 7 Day Full Refund & Return Policy" at bounding box center [489, 272] width 255 height 37
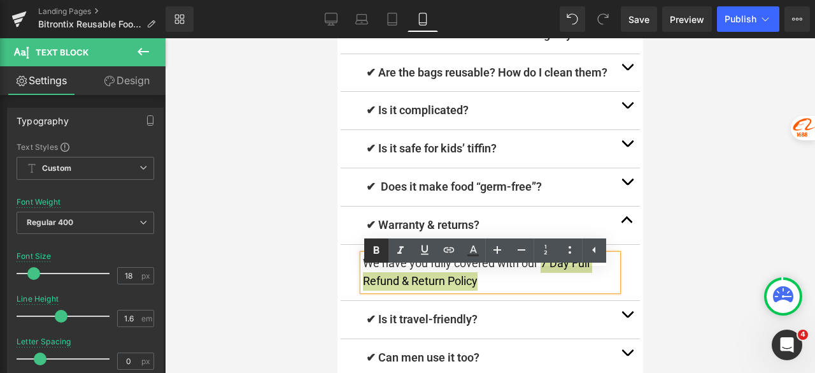
click at [377, 250] on icon at bounding box center [376, 250] width 15 height 15
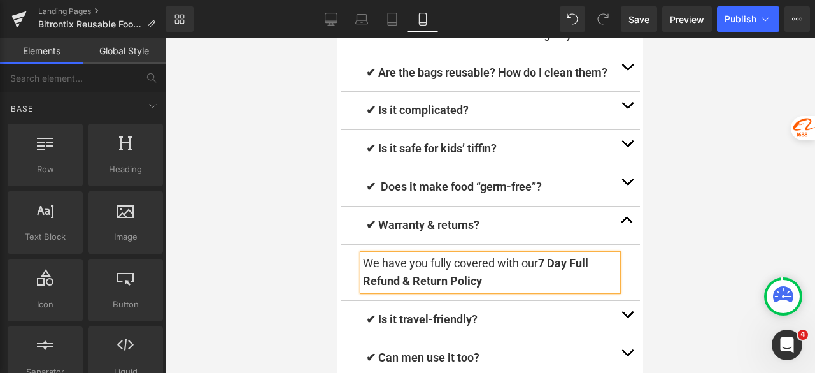
click at [721, 262] on div at bounding box center [490, 205] width 650 height 334
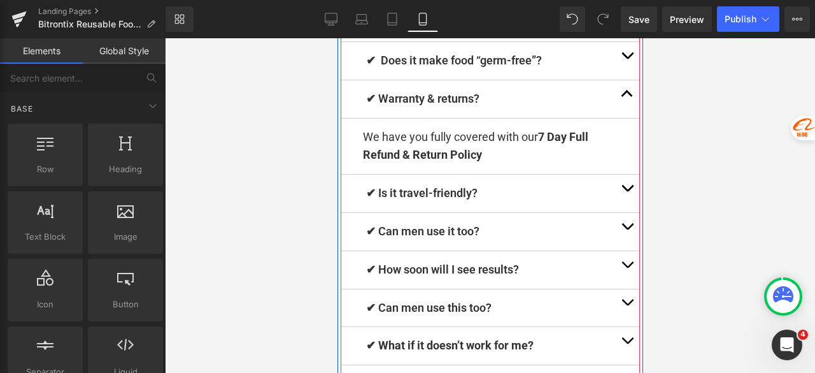
scroll to position [10526, 0]
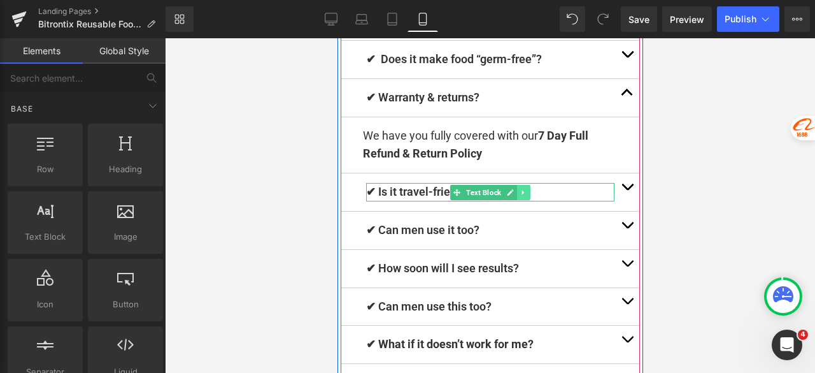
click at [520, 196] on icon at bounding box center [523, 192] width 7 height 8
click at [526, 195] on icon at bounding box center [529, 191] width 7 height 7
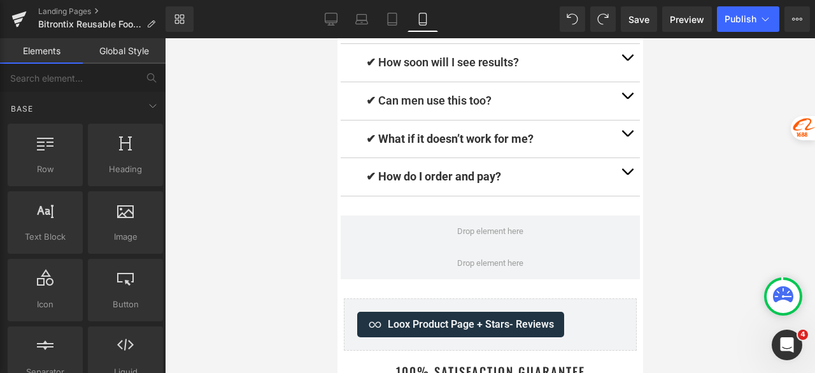
scroll to position [10541, 0]
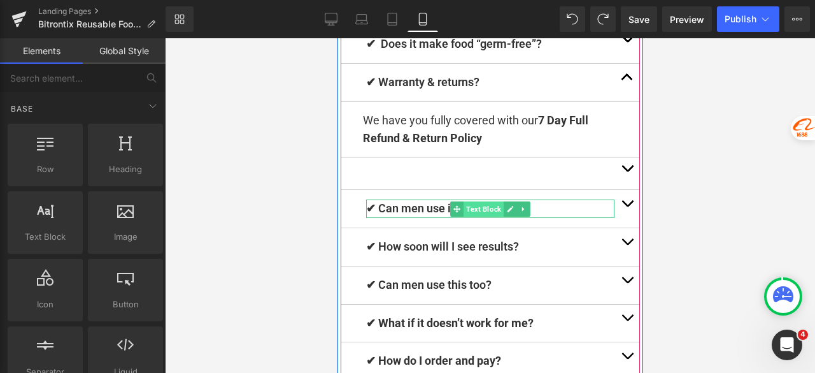
click at [470, 217] on span "Text Block" at bounding box center [483, 208] width 40 height 15
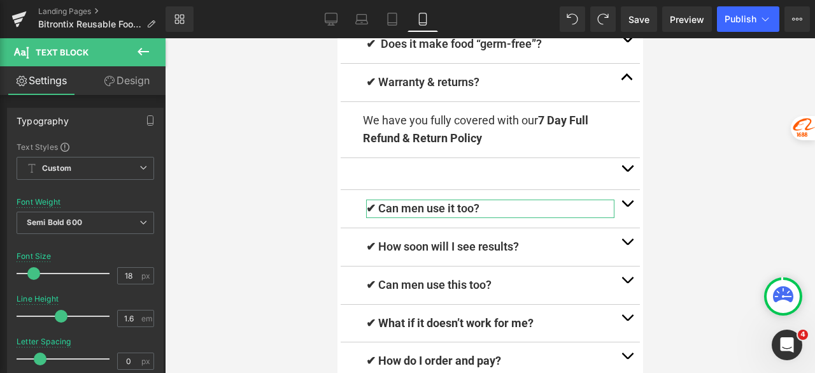
click at [131, 73] on link "Design" at bounding box center [126, 80] width 83 height 29
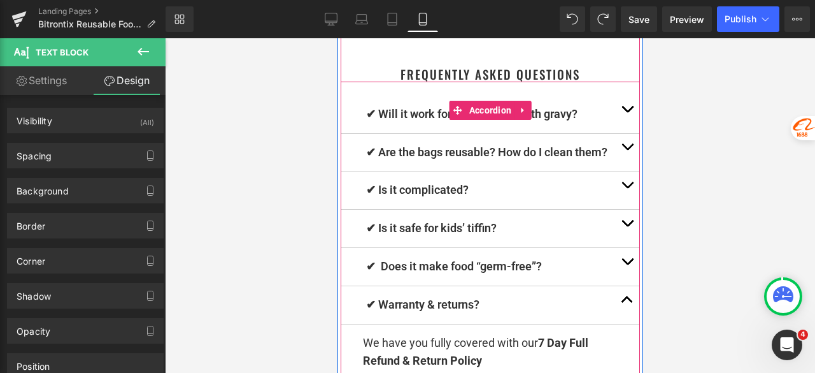
scroll to position [10223, 0]
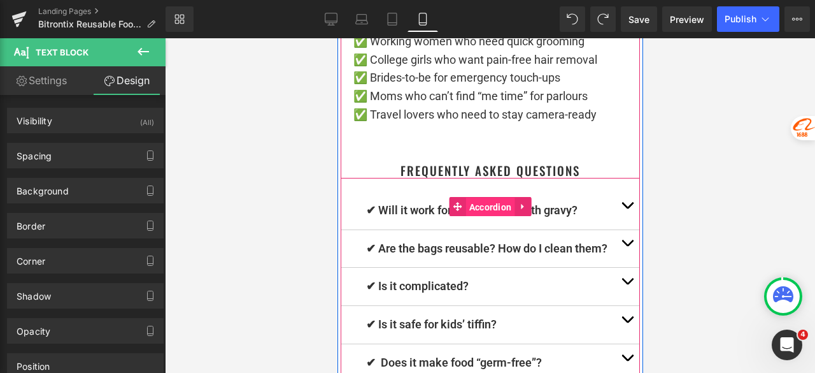
click at [483, 217] on span "Accordion" at bounding box center [489, 206] width 49 height 19
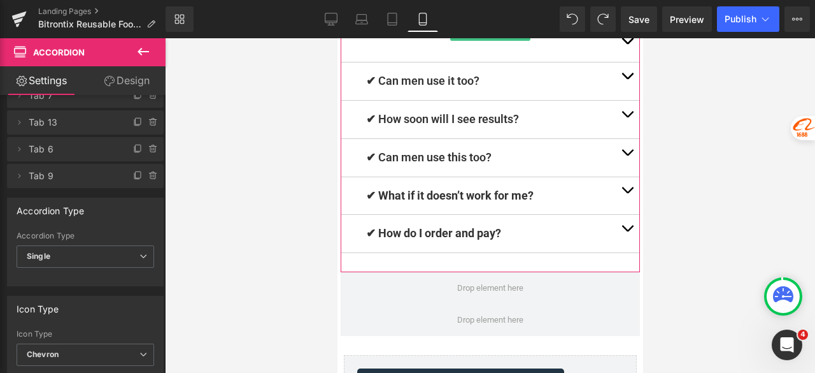
scroll to position [255, 0]
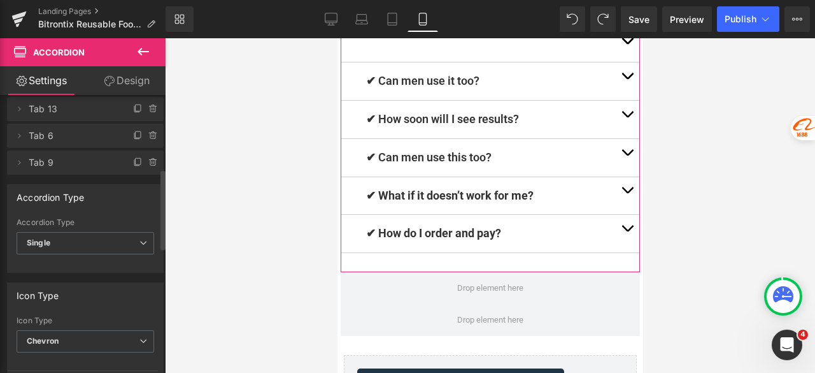
drag, startPoint x: 145, startPoint y: 165, endPoint x: 107, endPoint y: 211, distance: 60.2
click at [107, 211] on div "Delete Cancel Tab 1 Tab 1 Name Tab 1 #FFFFFF Background #ffffff 100 % Delete Ca…" at bounding box center [85, 305] width 171 height 931
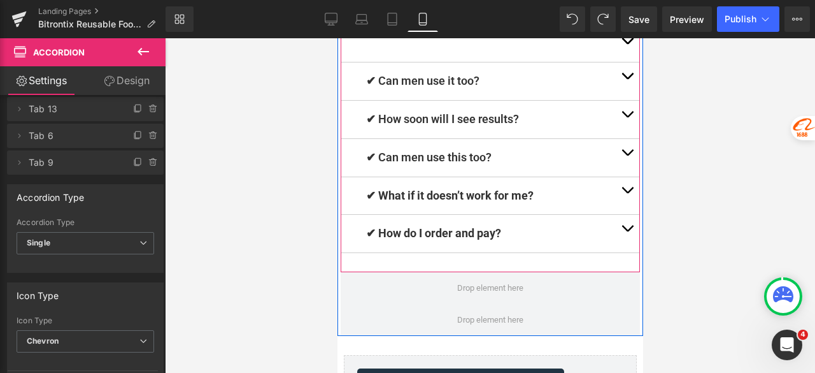
click at [623, 209] on button "button" at bounding box center [626, 196] width 25 height 38
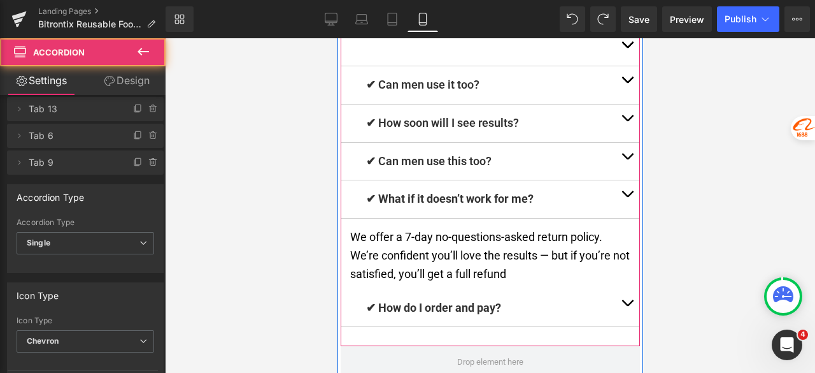
scroll to position [10612, 0]
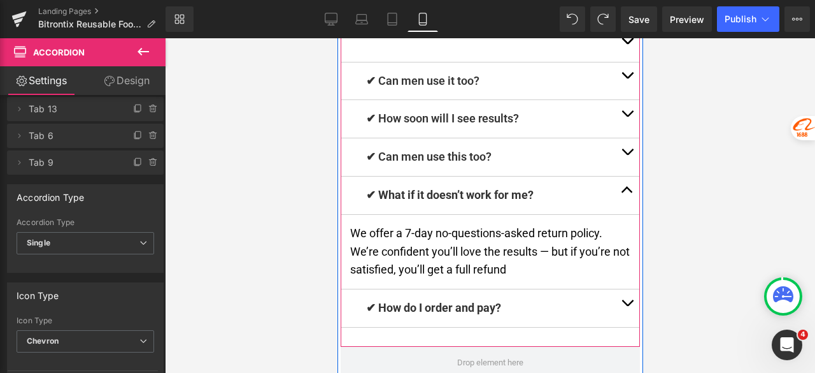
click at [623, 209] on button "button" at bounding box center [626, 195] width 25 height 38
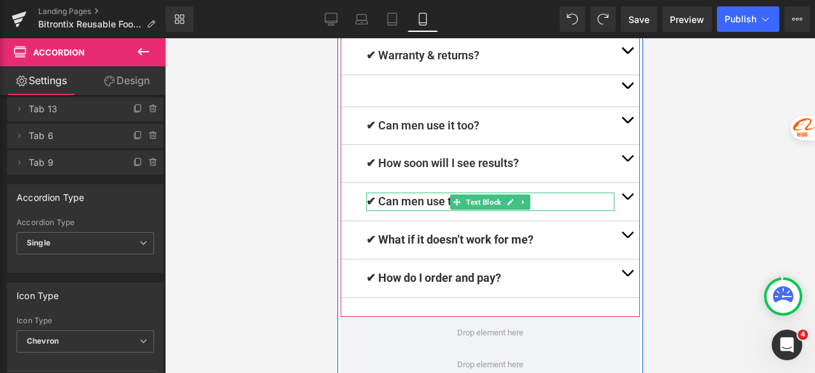
scroll to position [10549, 0]
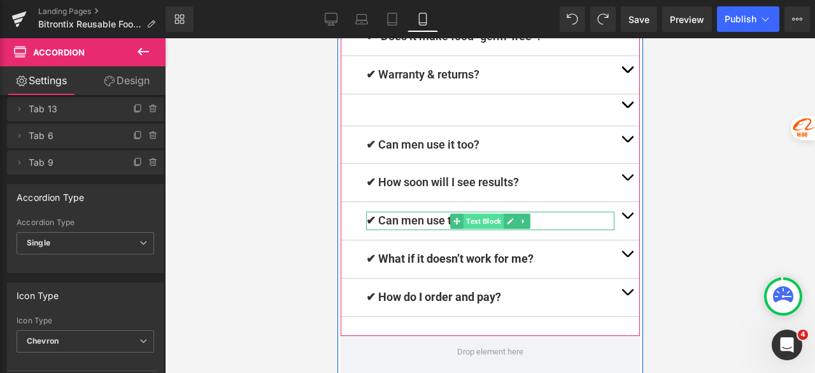
click at [464, 229] on span "Text Block" at bounding box center [483, 220] width 40 height 15
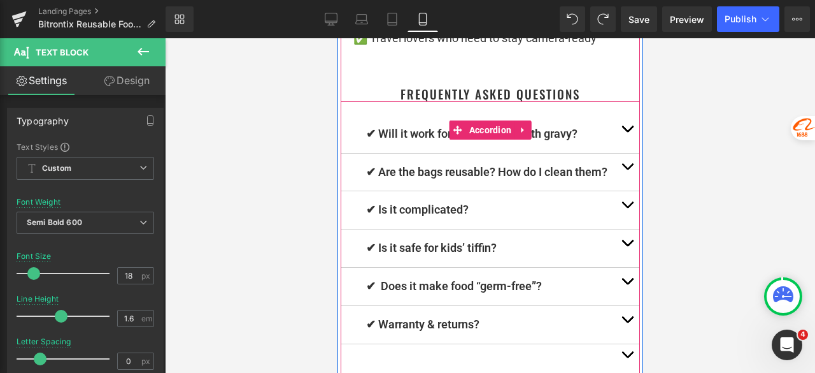
scroll to position [10230, 0]
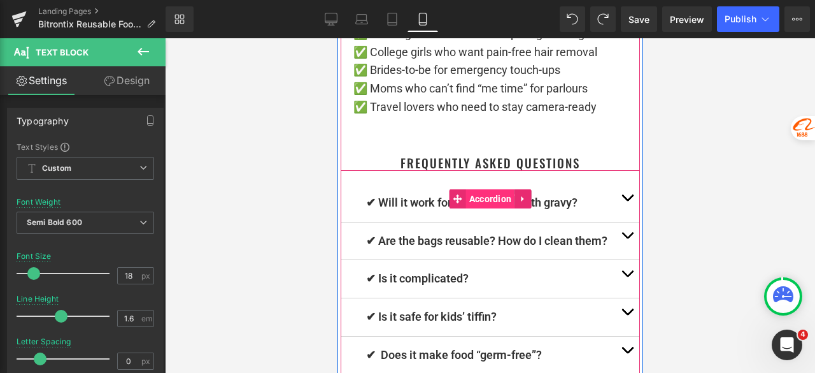
click at [482, 208] on span "Accordion" at bounding box center [489, 198] width 49 height 19
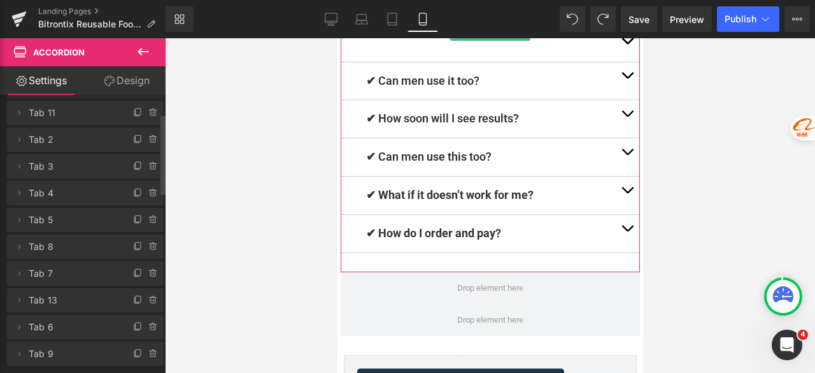
scroll to position [127, 0]
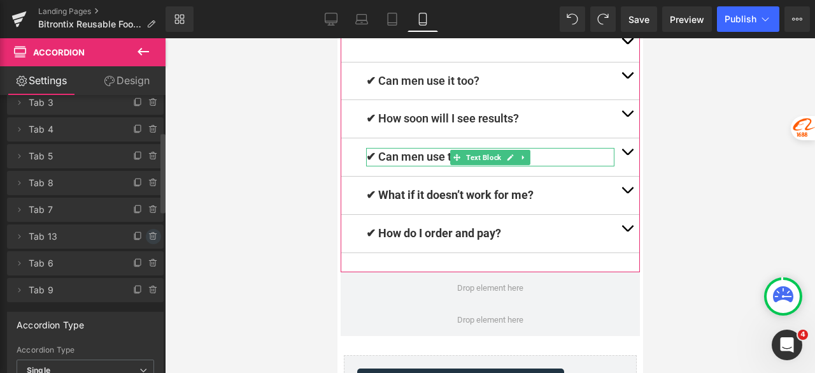
click at [152, 232] on icon at bounding box center [153, 232] width 3 height 1
click at [128, 235] on button "Delete" at bounding box center [140, 237] width 40 height 17
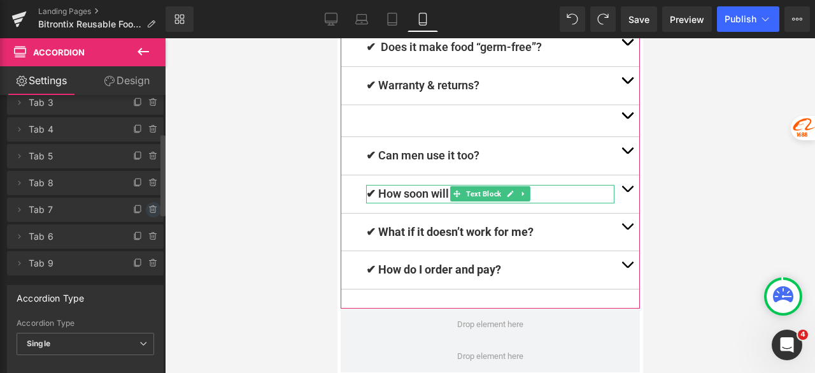
click at [148, 204] on icon at bounding box center [153, 209] width 10 height 10
click at [135, 209] on button "Delete" at bounding box center [140, 210] width 40 height 17
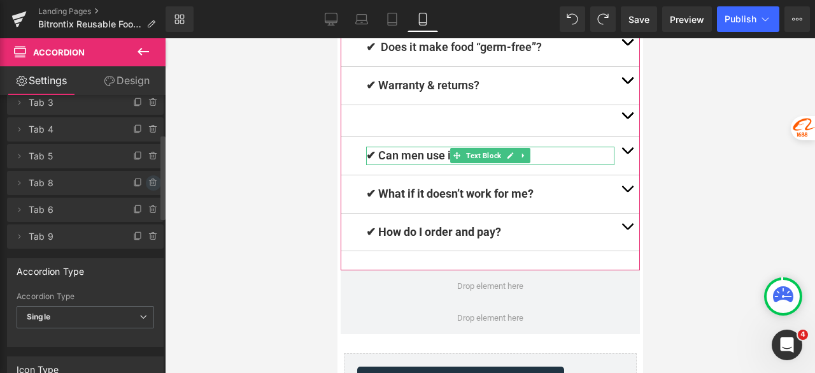
click at [152, 180] on icon at bounding box center [153, 179] width 3 height 1
click at [133, 183] on button "Delete" at bounding box center [140, 183] width 40 height 17
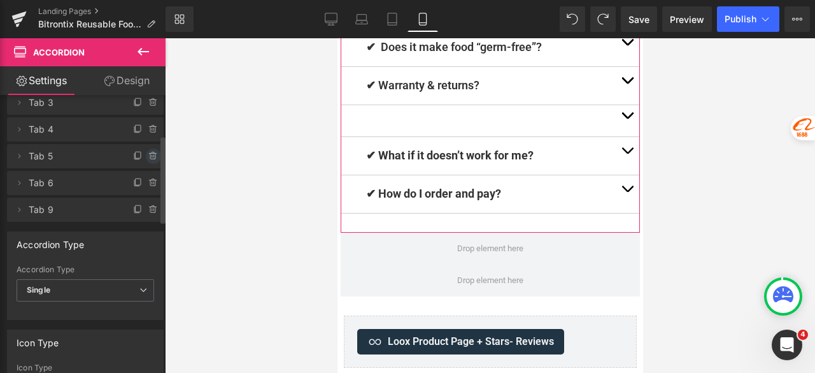
click at [153, 155] on icon at bounding box center [153, 156] width 0 height 3
click at [134, 162] on button "Delete" at bounding box center [140, 156] width 40 height 17
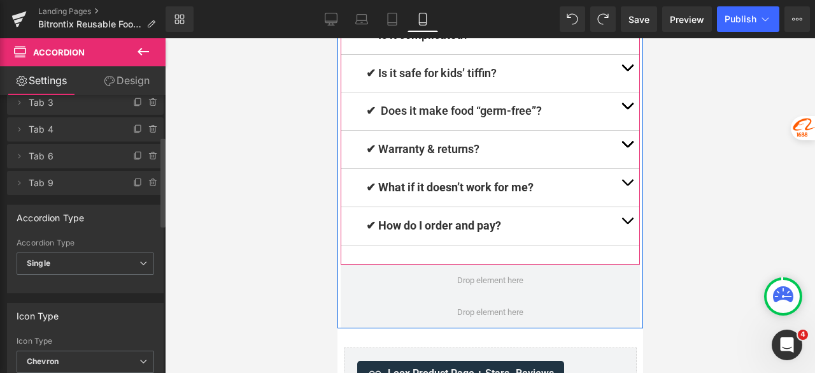
scroll to position [10612, 0]
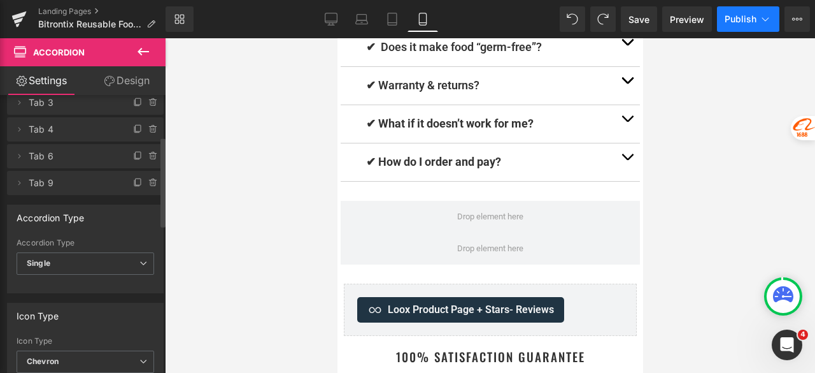
click at [734, 17] on span "Publish" at bounding box center [741, 19] width 32 height 10
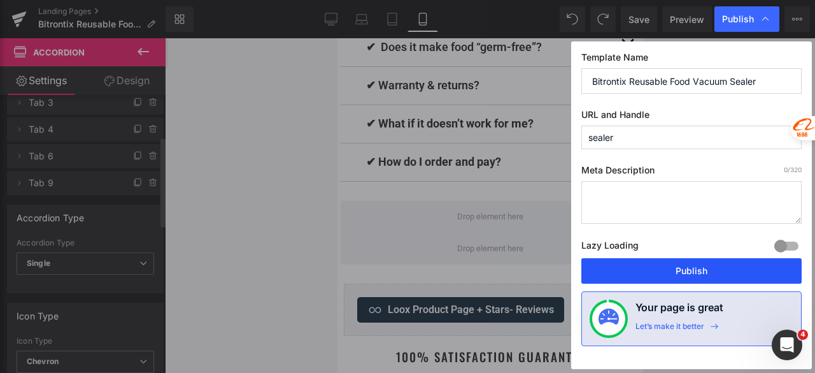
click at [641, 264] on button "Publish" at bounding box center [691, 270] width 220 height 25
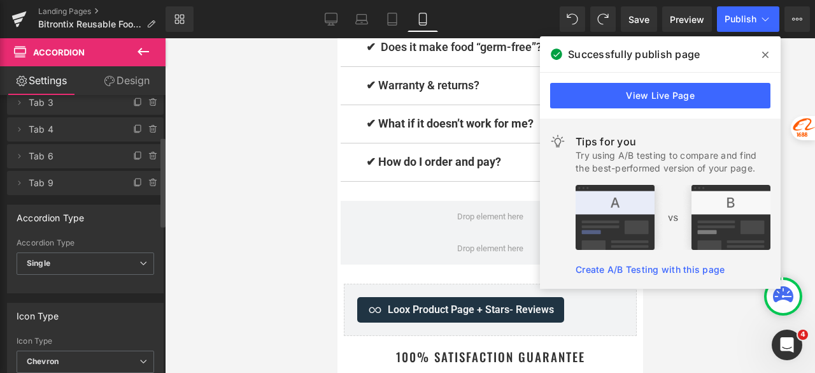
click at [768, 55] on icon at bounding box center [765, 55] width 6 height 10
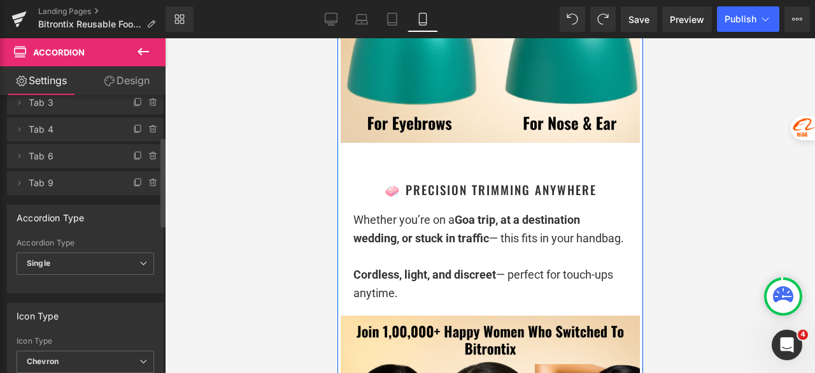
scroll to position [9466, 0]
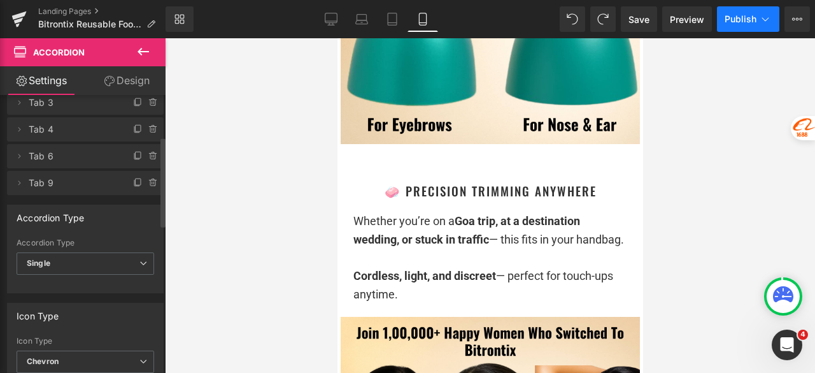
click at [735, 12] on button "Publish" at bounding box center [748, 18] width 62 height 25
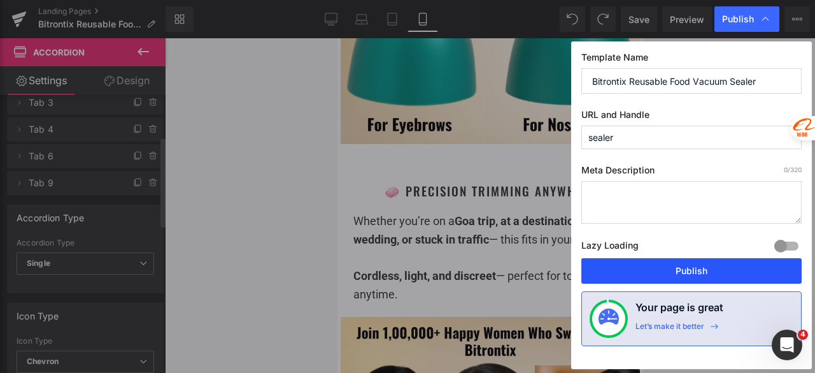
click at [617, 271] on button "Publish" at bounding box center [691, 270] width 220 height 25
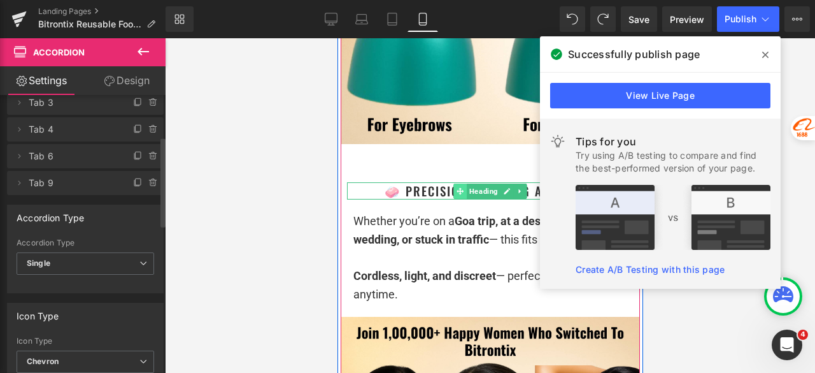
click at [461, 197] on span at bounding box center [459, 190] width 13 height 15
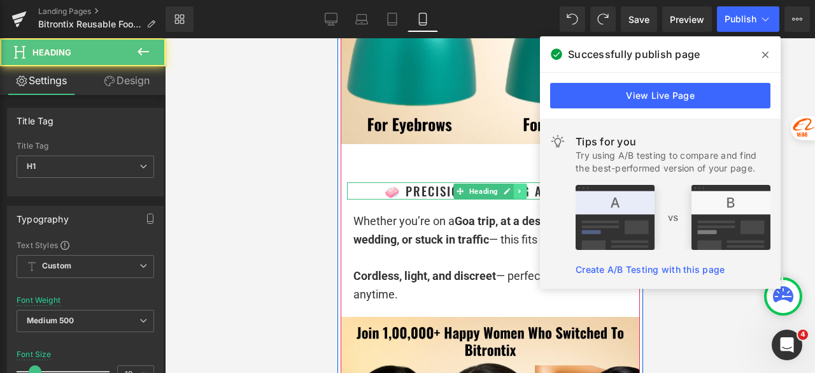
click at [516, 192] on icon at bounding box center [519, 191] width 7 height 8
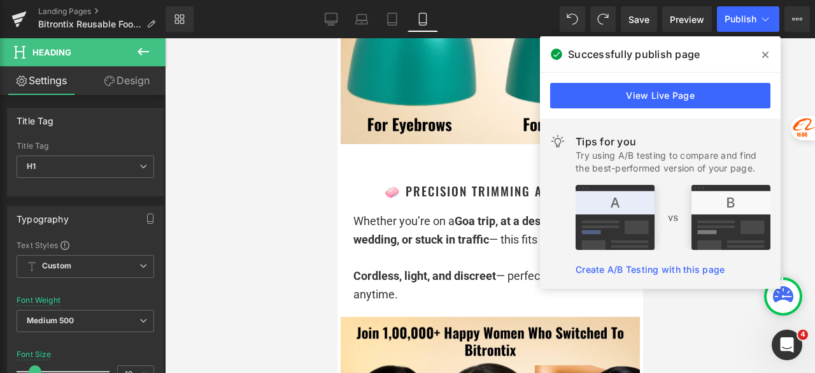
click at [765, 49] on span at bounding box center [765, 55] width 20 height 20
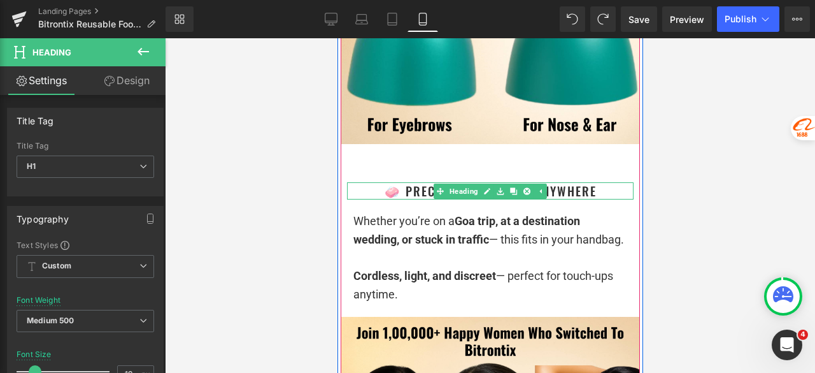
click at [573, 189] on h1 "🧼 Precision Trimming Anywhere" at bounding box center [489, 190] width 287 height 17
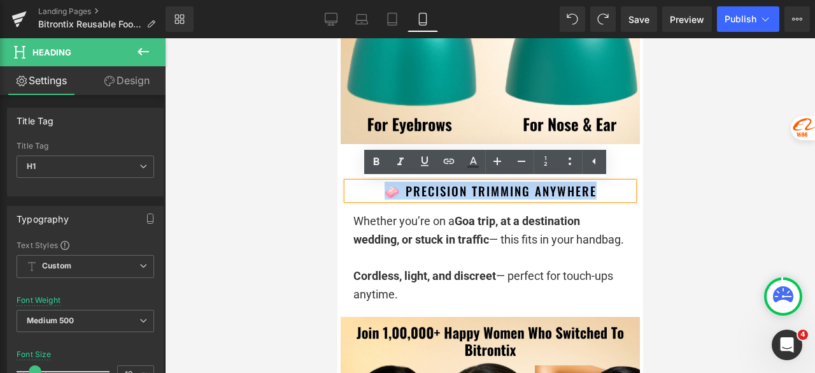
drag, startPoint x: 607, startPoint y: 190, endPoint x: 363, endPoint y: 194, distance: 243.9
click at [363, 194] on h1 "🧼 Precision Trimming Anywhere" at bounding box center [489, 190] width 287 height 17
paste div
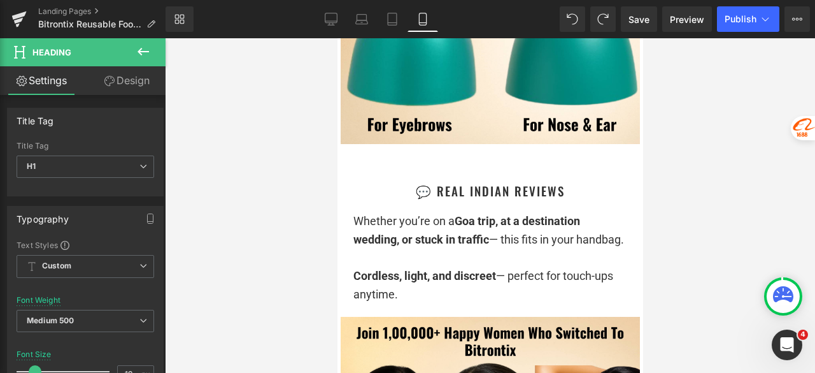
click at [410, 249] on p "Whether you’re on a Goa trip, at a destination wedding, or stuck in traffic — t…" at bounding box center [490, 230] width 274 height 37
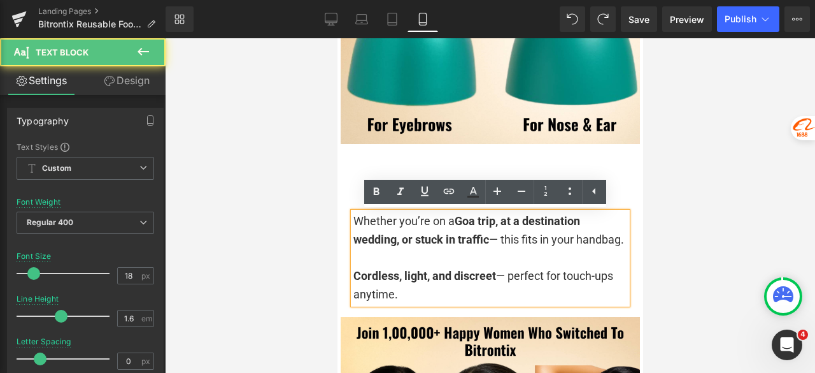
click at [410, 249] on p "Whether you’re on a Goa trip, at a destination wedding, or stuck in traffic — t…" at bounding box center [490, 230] width 274 height 37
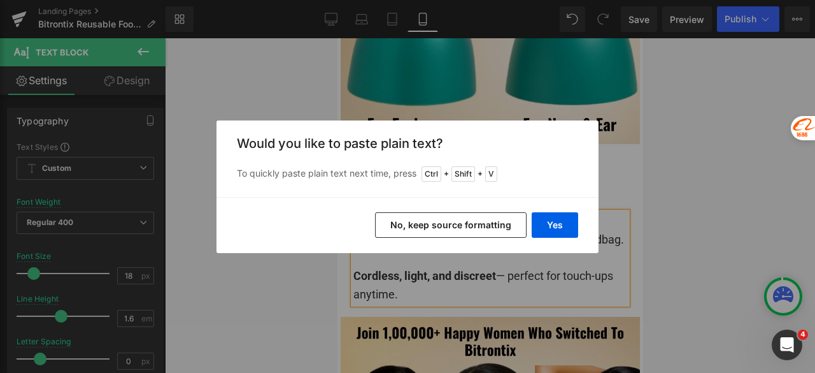
click at [445, 227] on button "No, keep source formatting" at bounding box center [451, 224] width 152 height 25
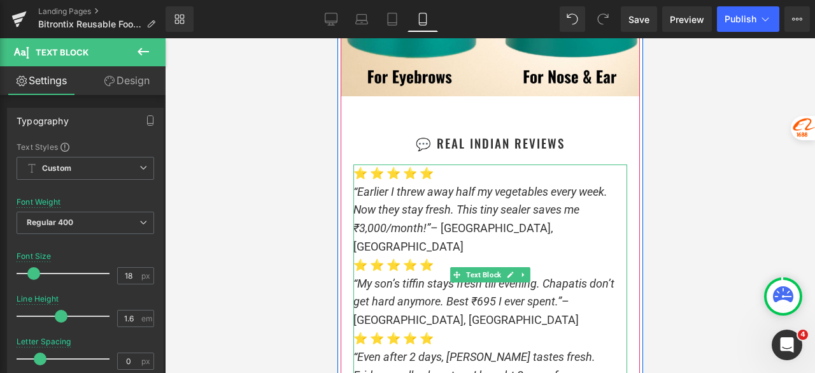
scroll to position [9530, 0]
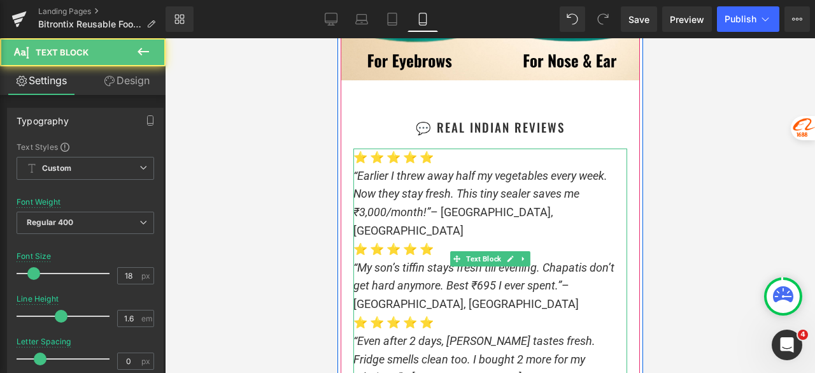
click at [516, 215] on p "⭐ ⭐ ⭐ ⭐ ⭐ “Earlier I threw away half my vegetables every week. Now they stay fr…" at bounding box center [490, 194] width 274 height 92
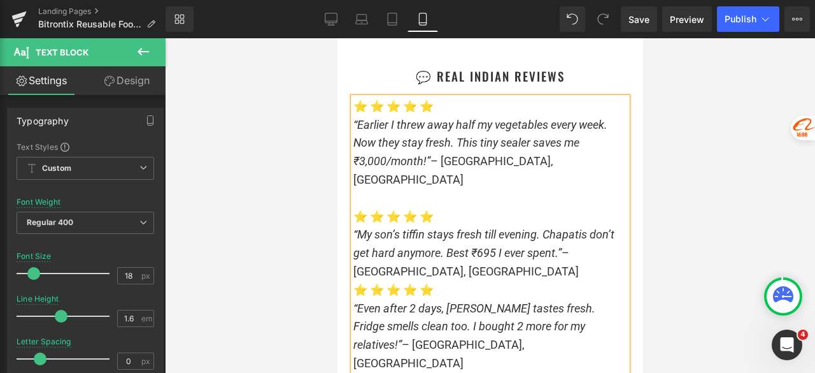
scroll to position [9657, 0]
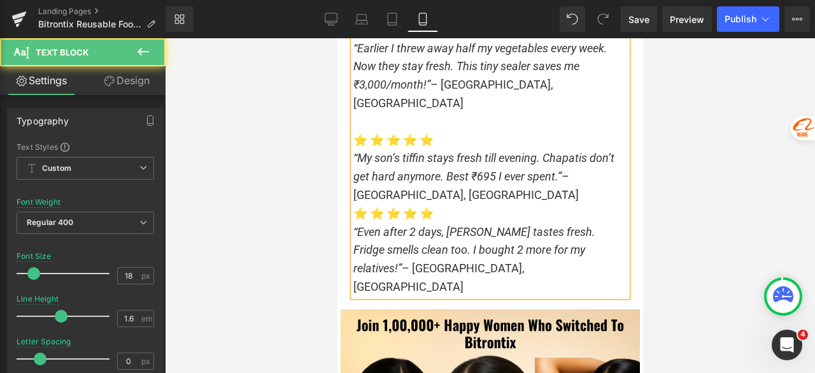
click at [469, 179] on p "⭐ ⭐ ⭐ ⭐ ⭐ “My son’s tiffin stays fresh till evening. Chapatis don’t get hard an…" at bounding box center [490, 167] width 274 height 73
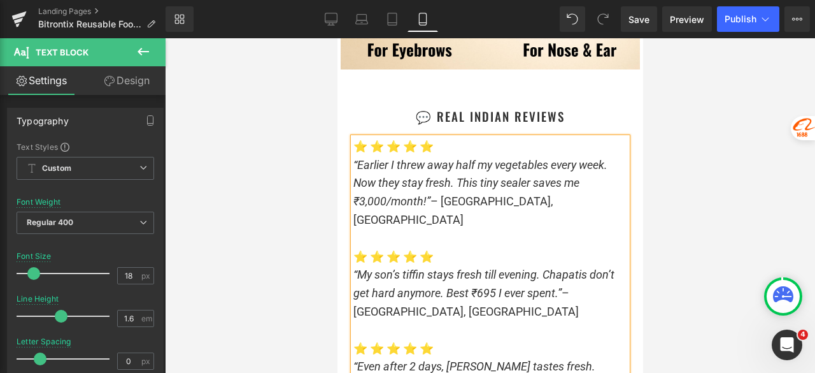
scroll to position [9530, 0]
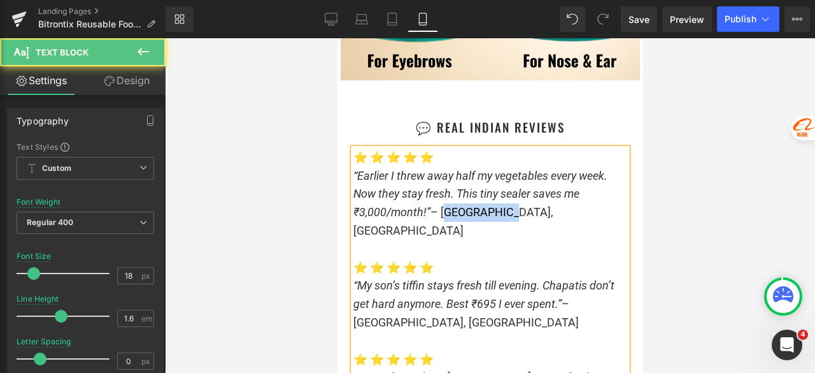
drag, startPoint x: 500, startPoint y: 211, endPoint x: 439, endPoint y: 214, distance: 61.8
click at [439, 214] on p "⭐ ⭐ ⭐ ⭐ ⭐ “Earlier I threw away half my vegetables every week. Now they stay fr…" at bounding box center [490, 194] width 274 height 92
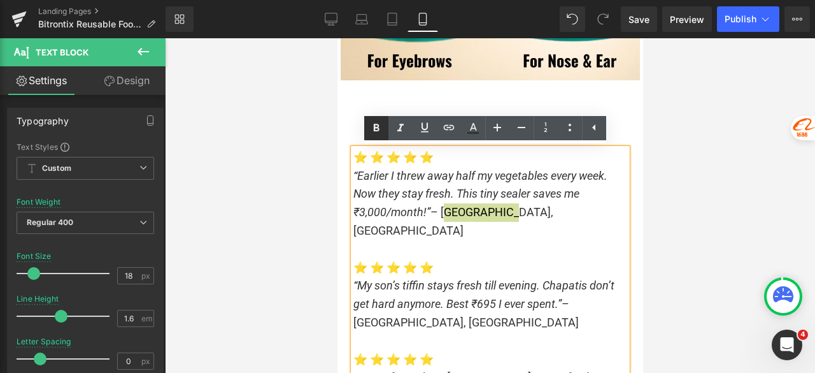
click at [381, 126] on icon at bounding box center [376, 127] width 15 height 15
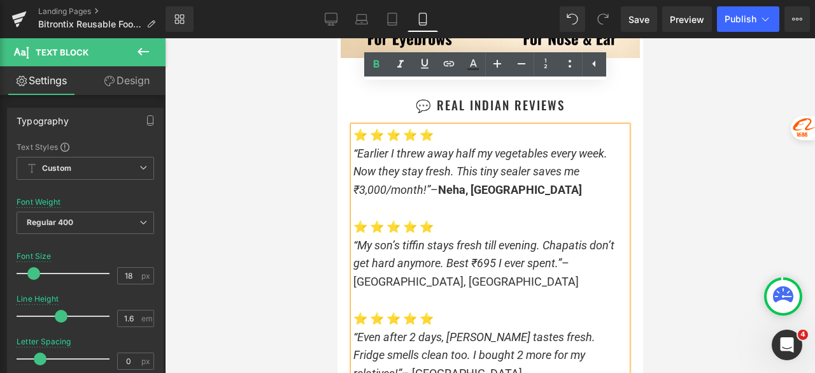
scroll to position [9594, 0]
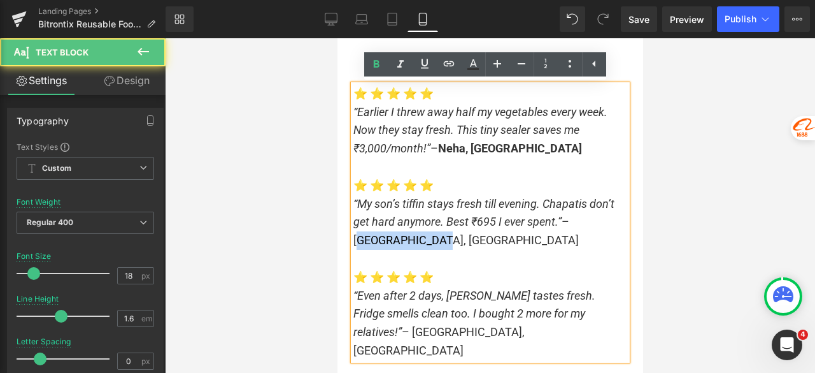
drag, startPoint x: 571, startPoint y: 221, endPoint x: 597, endPoint y: 236, distance: 29.9
click at [597, 236] on p "⭐ ⭐ ⭐ ⭐ ⭐ “My son’s tiffin stays fresh till evening. Chapatis don’t get hard an…" at bounding box center [490, 212] width 274 height 73
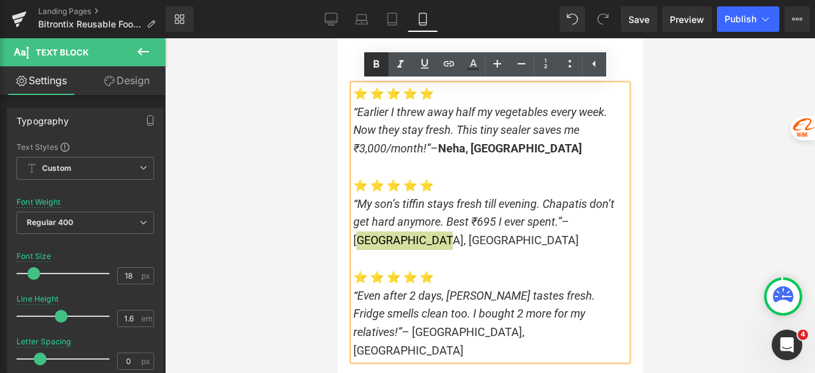
click at [380, 65] on icon at bounding box center [376, 64] width 15 height 15
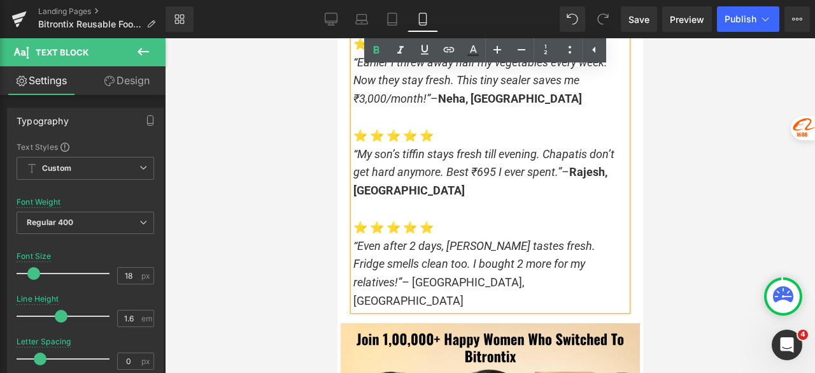
scroll to position [9657, 0]
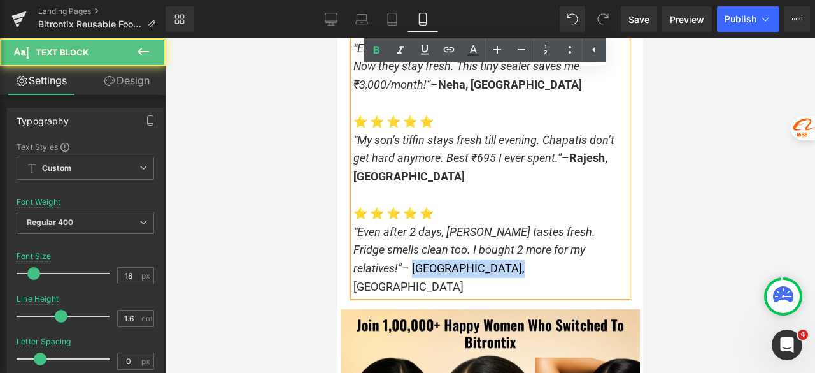
drag, startPoint x: 573, startPoint y: 248, endPoint x: 602, endPoint y: 265, distance: 34.0
click at [602, 265] on p "⭐ ⭐ ⭐ ⭐ ⭐ “Even after 2 days, [PERSON_NAME] tastes fresh. Fridge smells clean t…" at bounding box center [490, 250] width 274 height 92
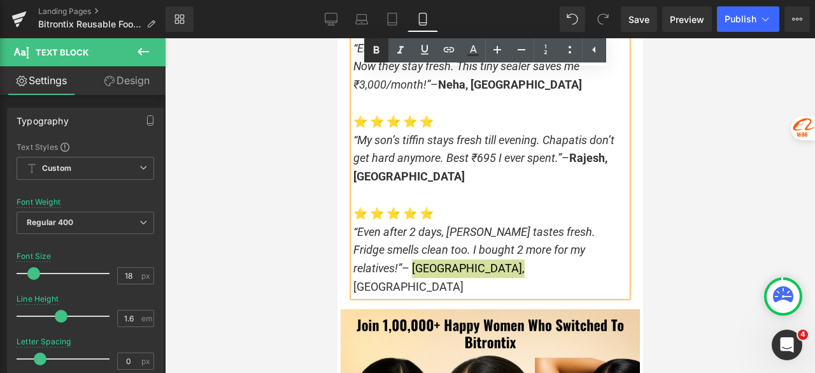
click at [374, 50] on icon at bounding box center [377, 50] width 6 height 8
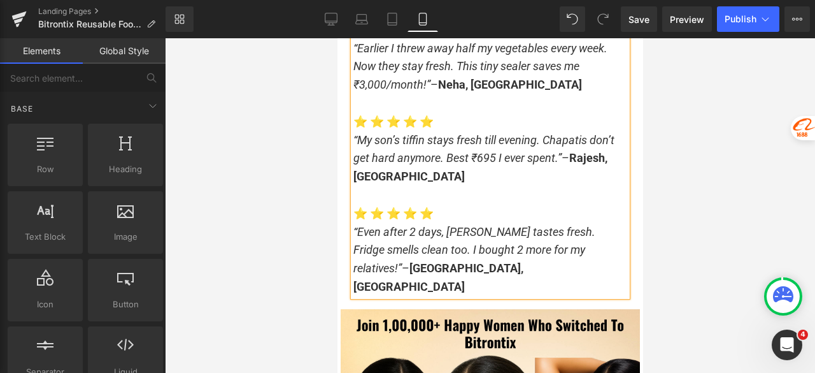
click at [707, 155] on div at bounding box center [490, 205] width 650 height 334
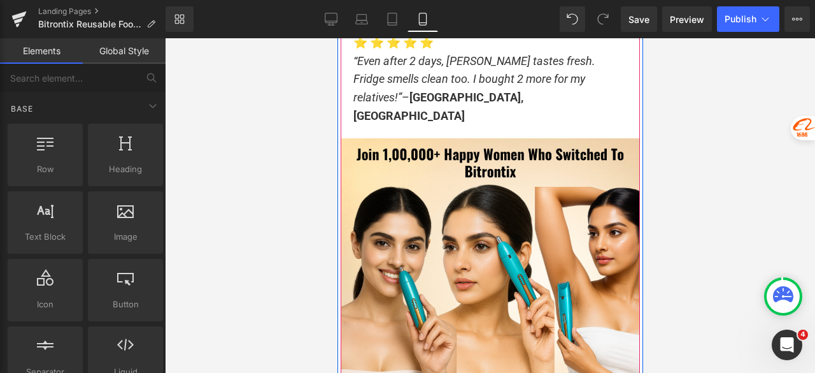
scroll to position [9848, 0]
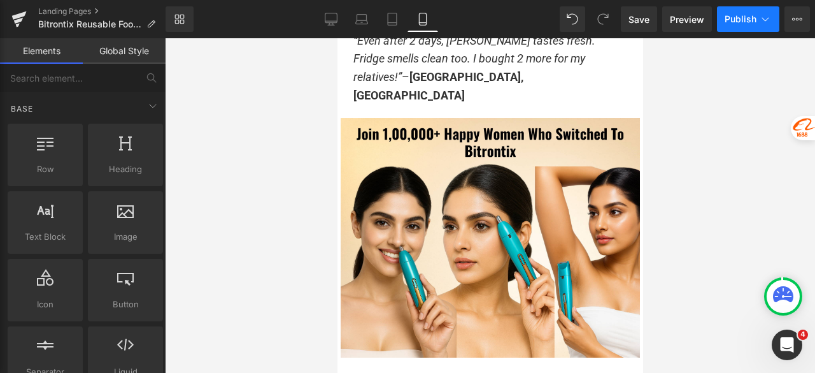
click at [728, 14] on span "Publish" at bounding box center [741, 19] width 32 height 10
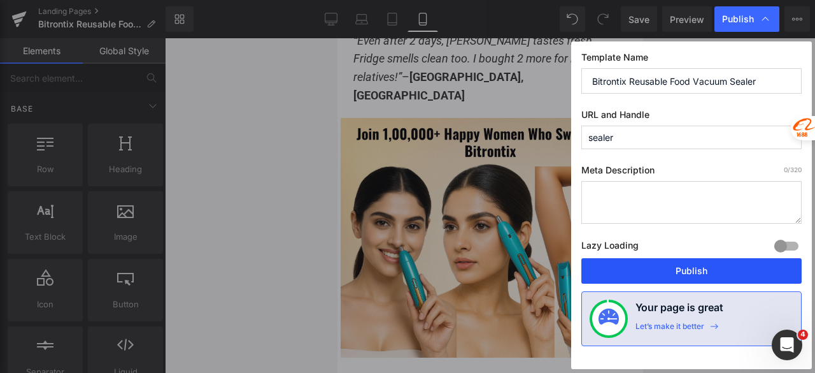
click at [681, 266] on button "Publish" at bounding box center [691, 270] width 220 height 25
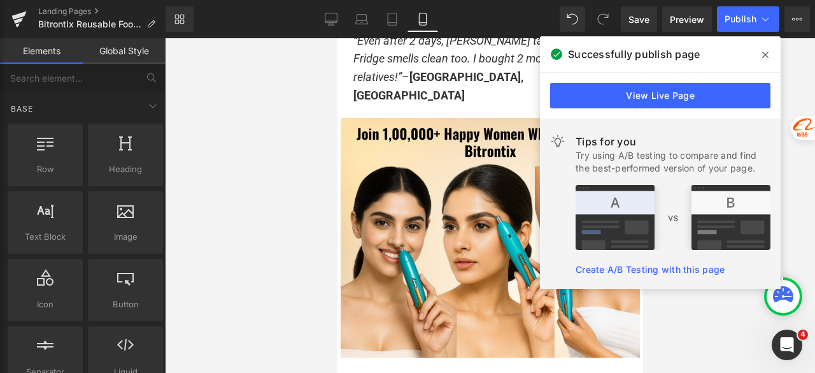
click at [765, 52] on icon at bounding box center [765, 55] width 6 height 10
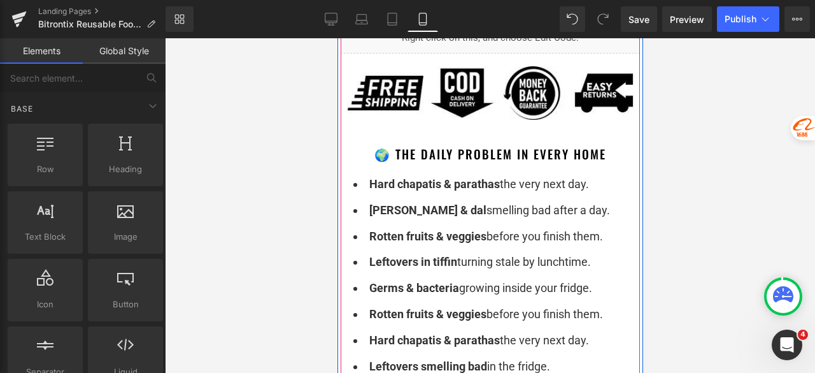
scroll to position [955, 0]
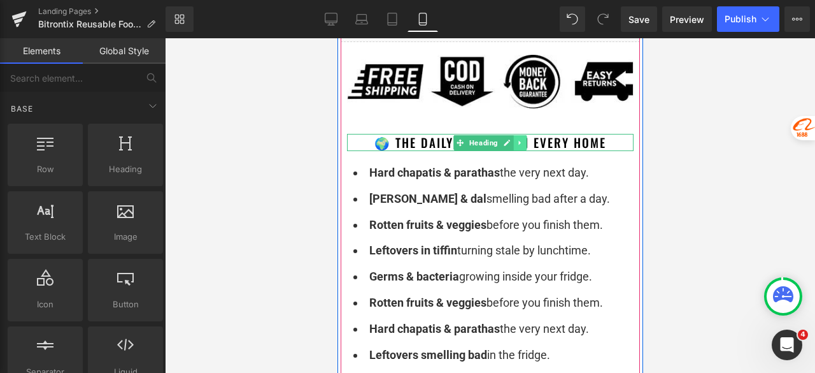
click at [516, 141] on icon at bounding box center [519, 143] width 7 height 8
click at [509, 143] on icon at bounding box center [512, 142] width 7 height 7
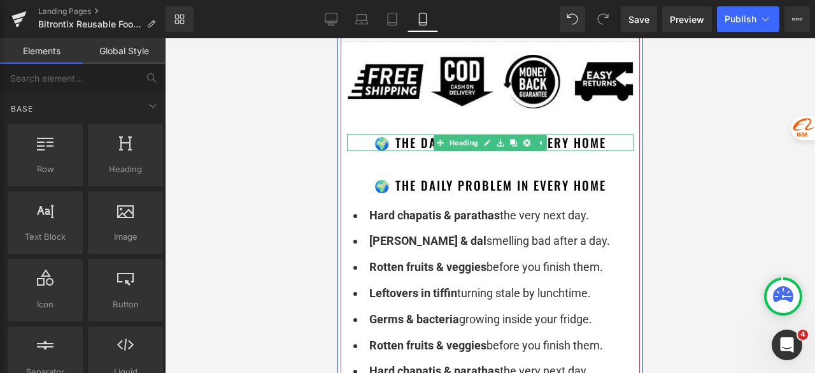
click at [602, 143] on h1 "🌍 The Daily Problem in Every Home" at bounding box center [489, 142] width 287 height 17
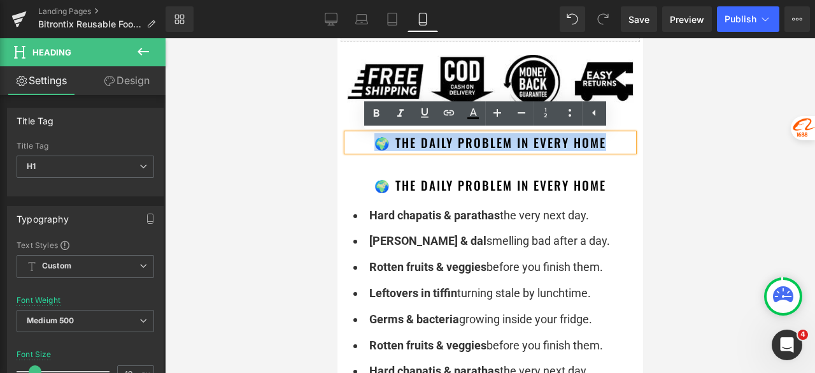
drag, startPoint x: 607, startPoint y: 143, endPoint x: 367, endPoint y: 145, distance: 240.1
click at [367, 145] on h1 "🌍 The Daily Problem in Every Home" at bounding box center [489, 142] width 287 height 17
paste div
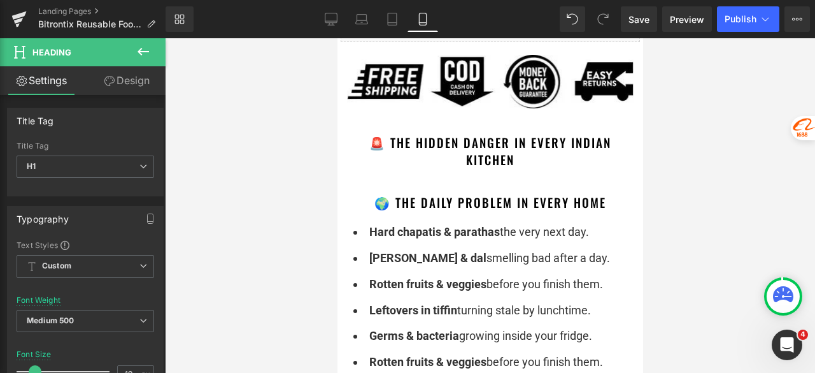
click at [744, 150] on div at bounding box center [490, 205] width 650 height 334
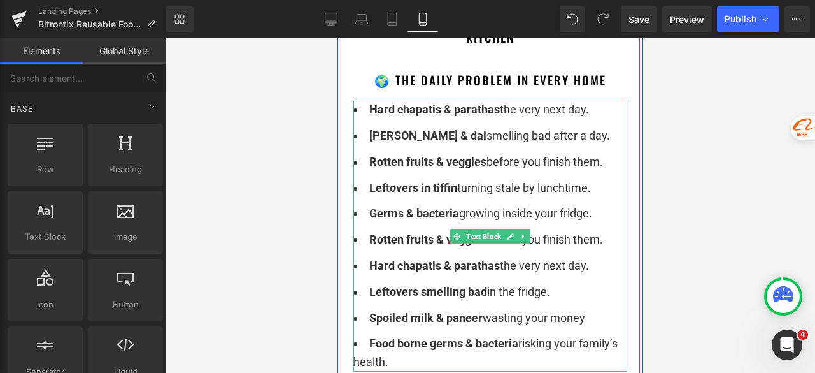
scroll to position [1083, 0]
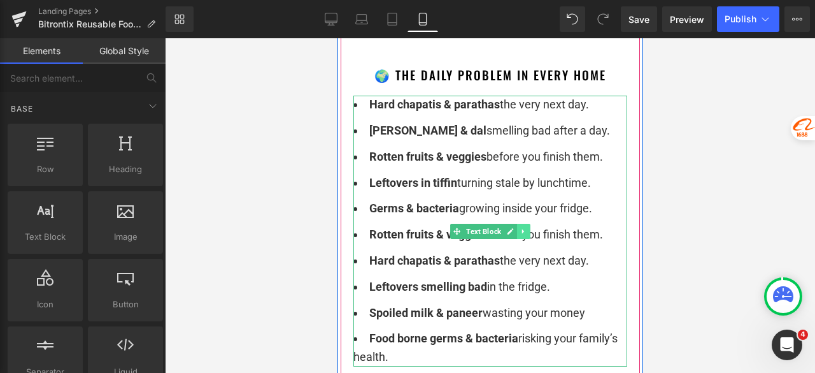
click at [520, 231] on icon at bounding box center [523, 231] width 7 height 8
click at [513, 231] on icon at bounding box center [516, 230] width 7 height 7
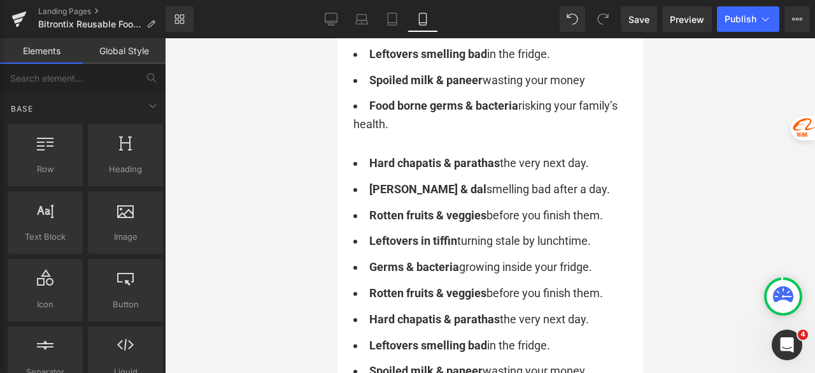
click at [712, 183] on div at bounding box center [490, 205] width 650 height 334
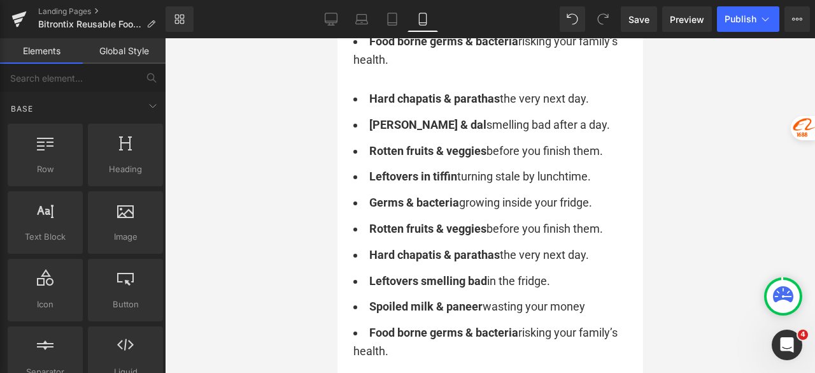
scroll to position [1380, 0]
click at [464, 231] on div "Hard chapatis & [PERSON_NAME] the very next day. [PERSON_NAME] & dal smelling b…" at bounding box center [490, 224] width 274 height 271
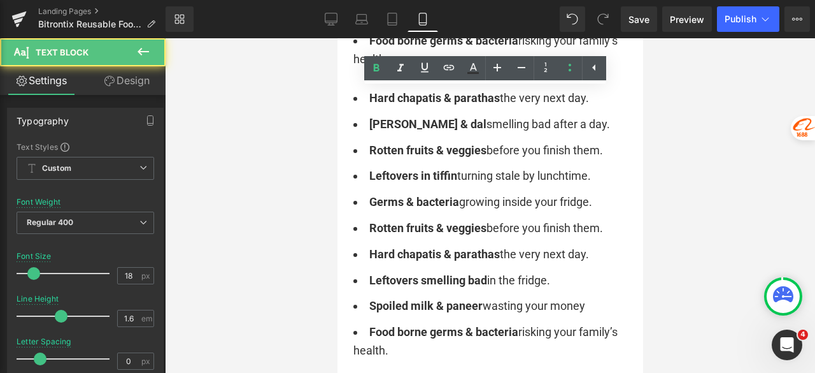
click at [709, 198] on div at bounding box center [490, 205] width 650 height 334
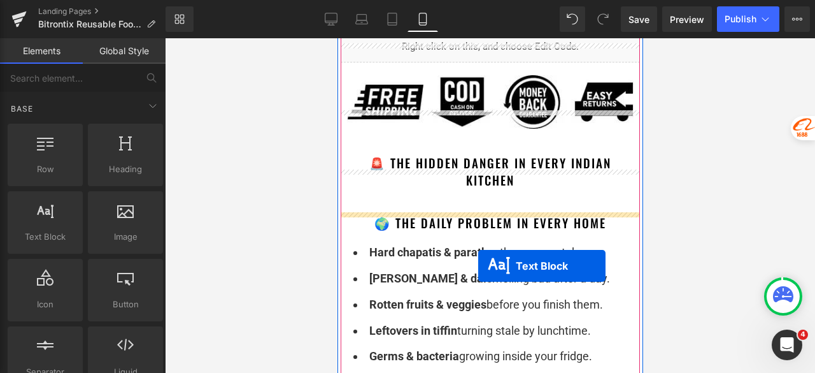
scroll to position [934, 0]
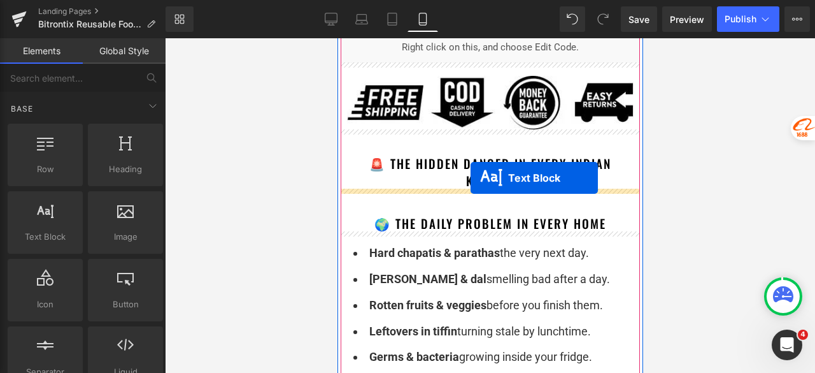
drag, startPoint x: 472, startPoint y: 231, endPoint x: 470, endPoint y: 178, distance: 53.5
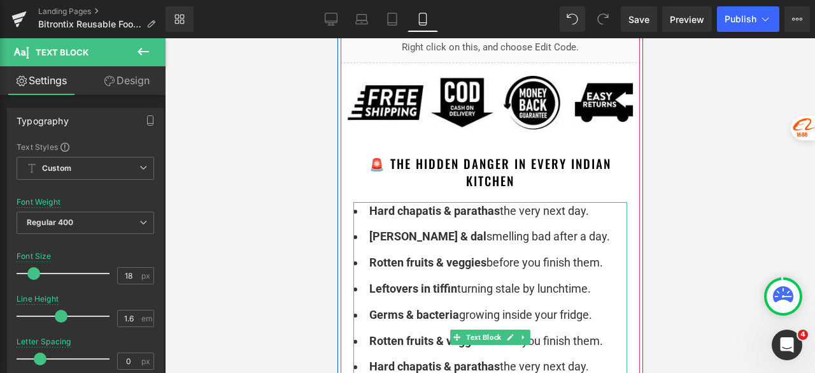
click at [433, 239] on span "[PERSON_NAME] & dal smelling bad after a day." at bounding box center [489, 235] width 241 height 13
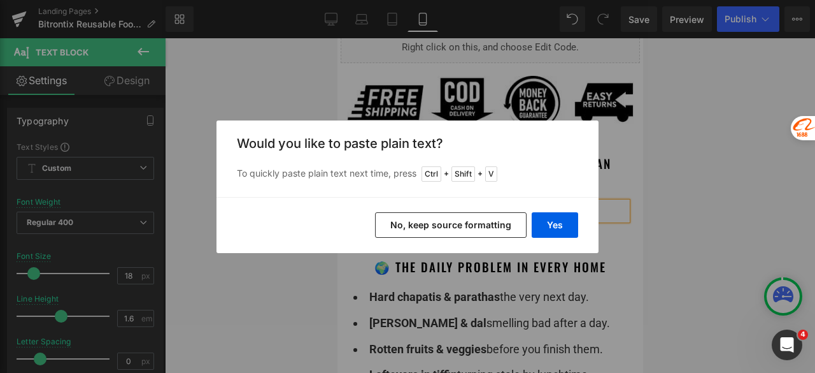
click at [449, 218] on button "No, keep source formatting" at bounding box center [451, 224] width 152 height 25
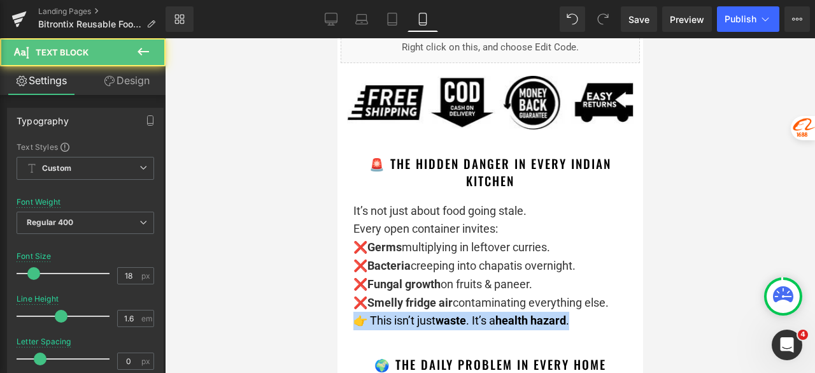
click at [607, 311] on div "It’s not just about food going stale. Every open container invites: ❌ Germs mul…" at bounding box center [490, 266] width 274 height 129
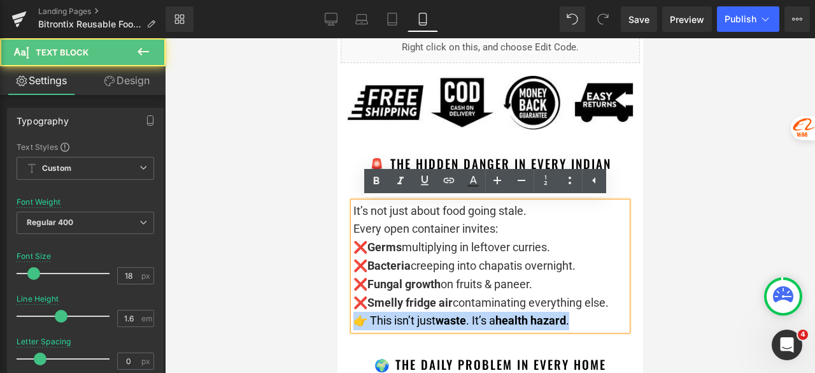
click at [614, 305] on p "It’s not just about food going stale. Every open container invites: ❌ Germs mul…" at bounding box center [490, 257] width 274 height 110
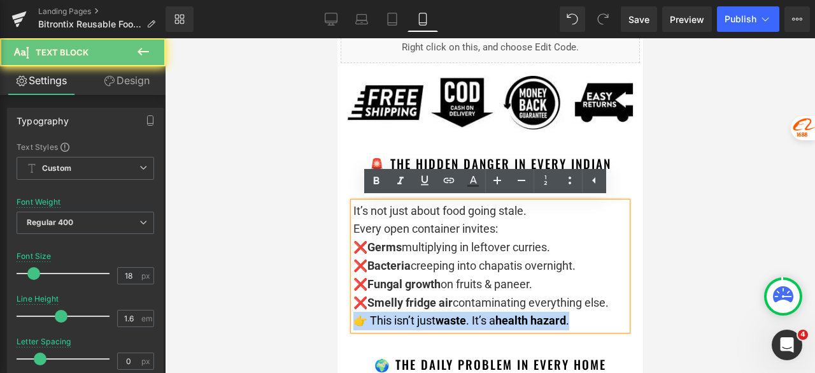
click at [615, 302] on p "It’s not just about food going stale. Every open container invites: ❌ Germs mul…" at bounding box center [490, 257] width 274 height 110
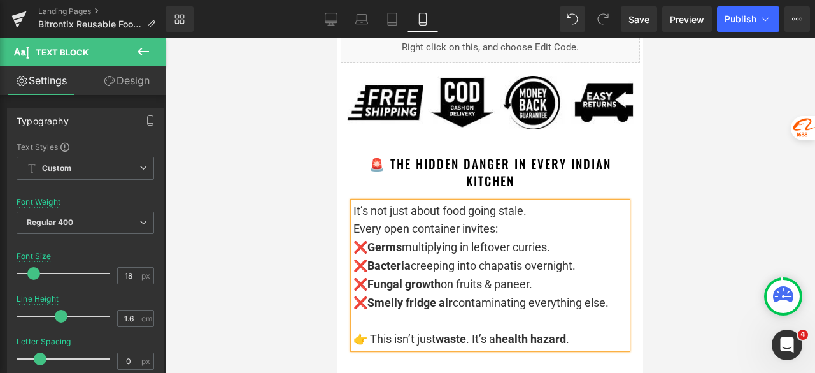
click at [716, 250] on div at bounding box center [490, 205] width 650 height 334
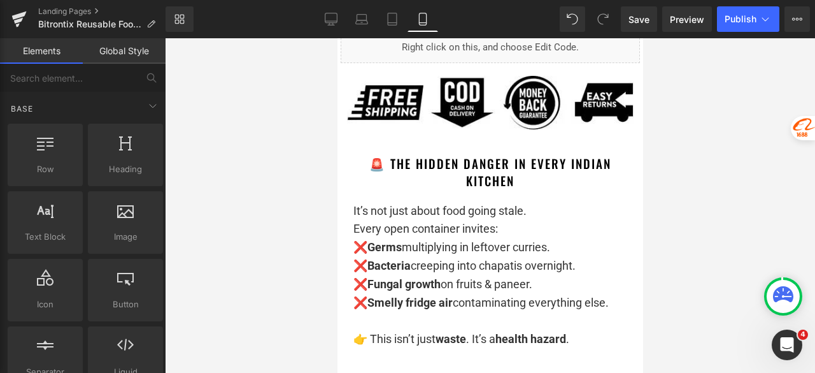
click at [168, 198] on div at bounding box center [490, 205] width 650 height 334
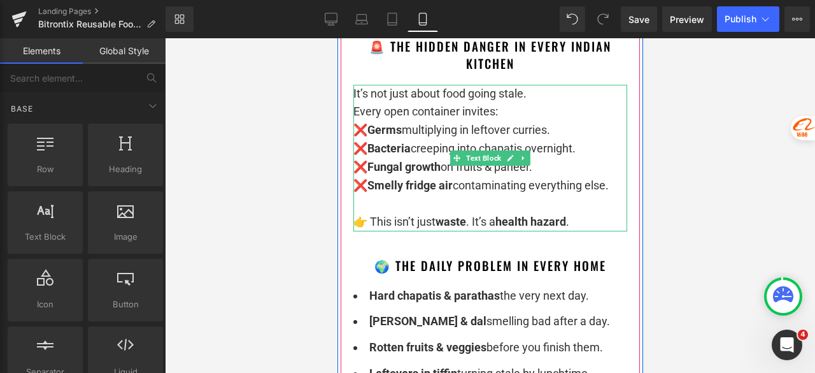
scroll to position [1125, 0]
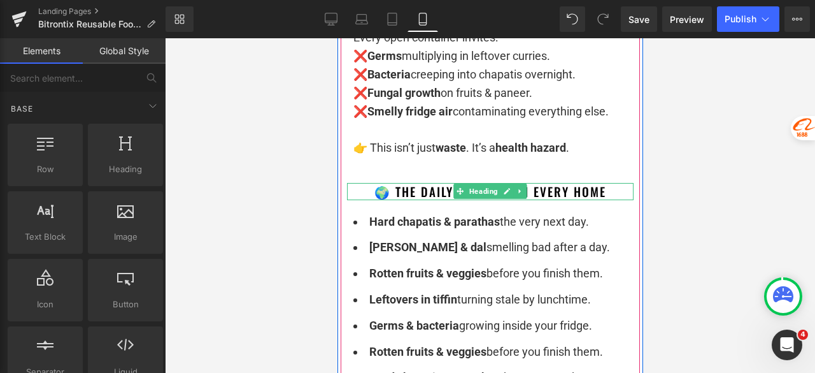
click at [517, 194] on icon at bounding box center [519, 191] width 7 height 8
click at [509, 194] on icon at bounding box center [512, 191] width 7 height 7
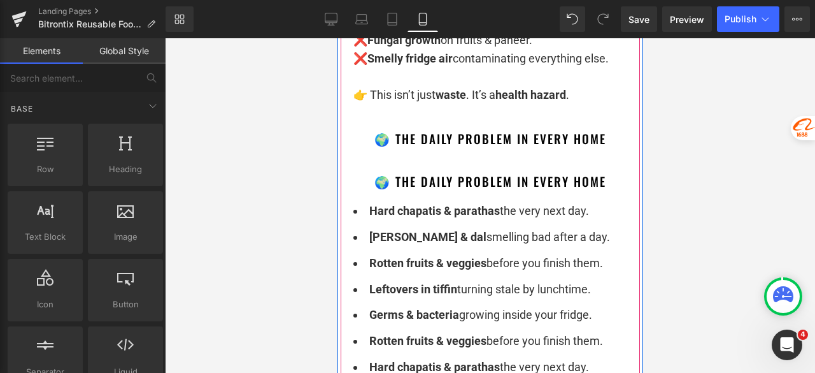
scroll to position [1133, 0]
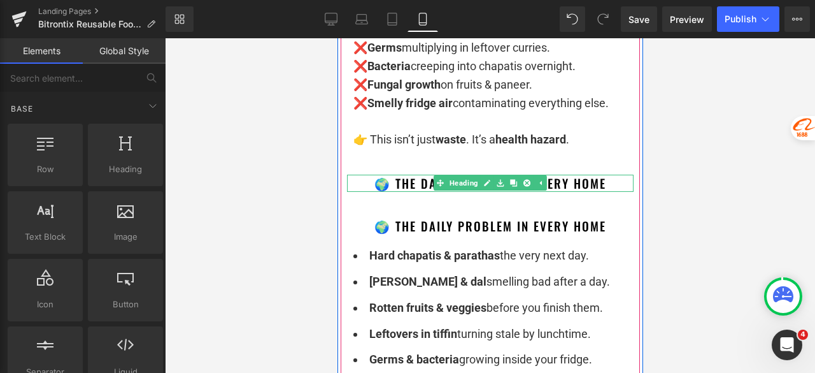
click at [567, 179] on font "🌍 The Daily Problem in Every Home" at bounding box center [490, 183] width 232 height 18
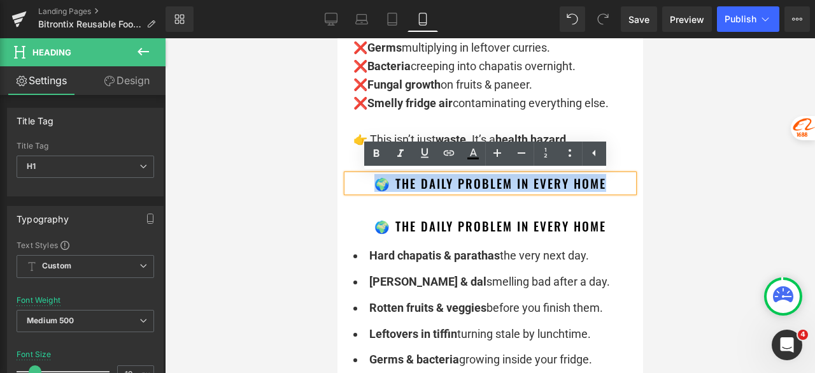
drag, startPoint x: 584, startPoint y: 181, endPoint x: 371, endPoint y: 181, distance: 213.3
click at [371, 181] on h1 "🌍 The Daily Problem in Every Home" at bounding box center [489, 182] width 287 height 17
paste div
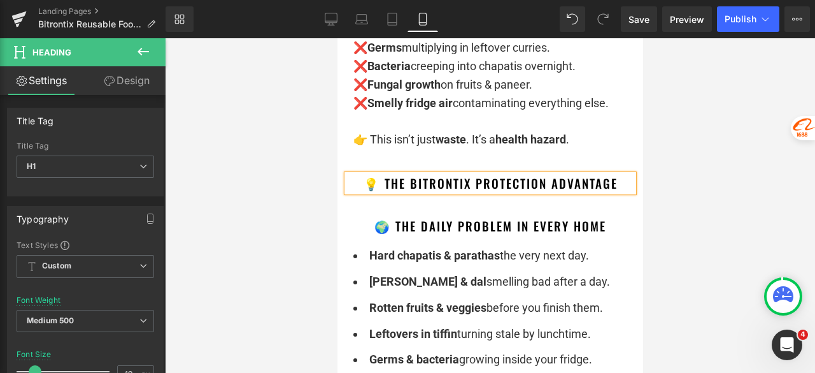
click at [693, 137] on div at bounding box center [490, 205] width 650 height 334
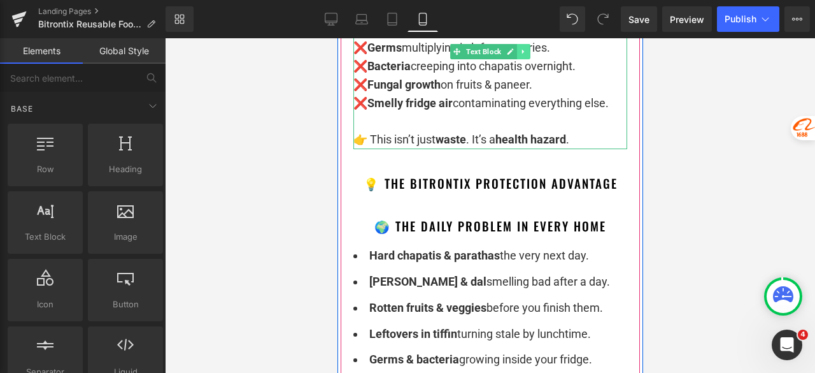
click at [522, 53] on icon at bounding box center [523, 51] width 2 height 4
click at [513, 51] on icon at bounding box center [516, 51] width 7 height 7
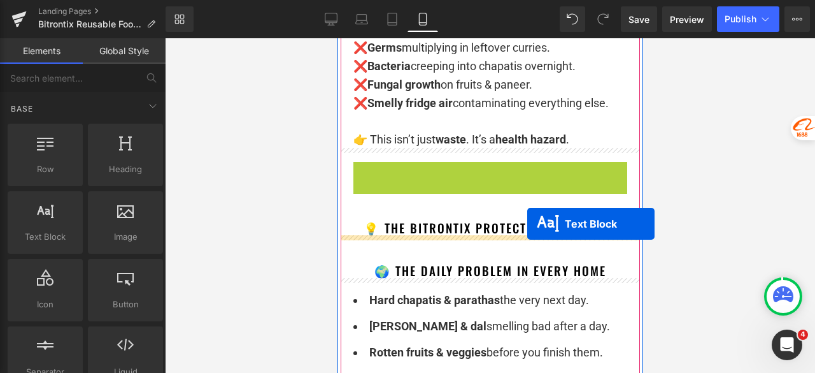
drag, startPoint x: 466, startPoint y: 229, endPoint x: 527, endPoint y: 224, distance: 60.8
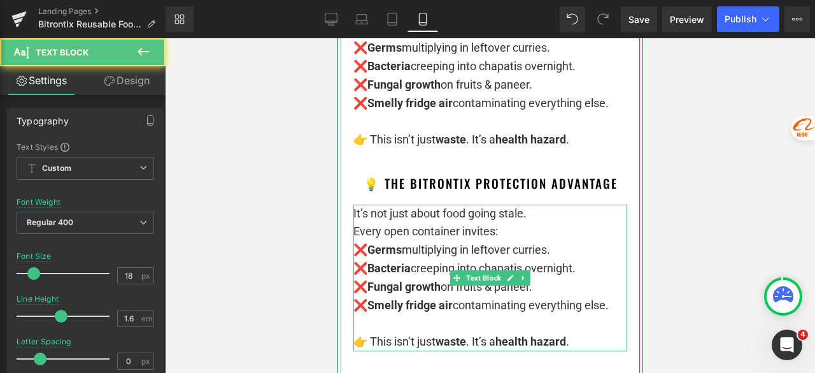
click at [406, 246] on p "It’s not just about food going stale. Every open container invites: ❌ Germs mul…" at bounding box center [490, 259] width 274 height 110
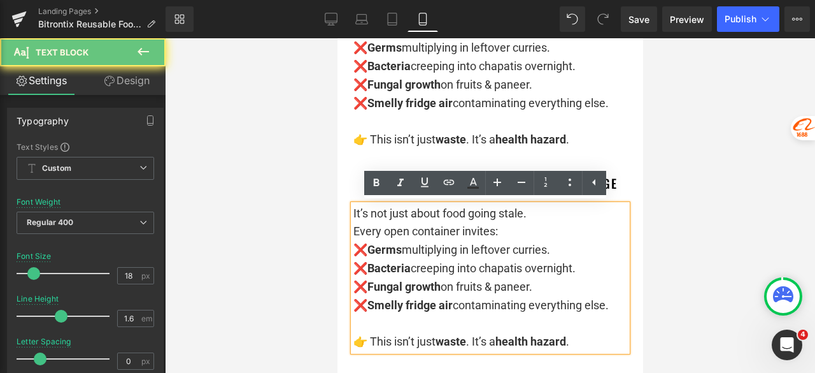
click at [413, 246] on p "It’s not just about food going stale. Every open container invites: ❌ Germs mul…" at bounding box center [490, 259] width 274 height 110
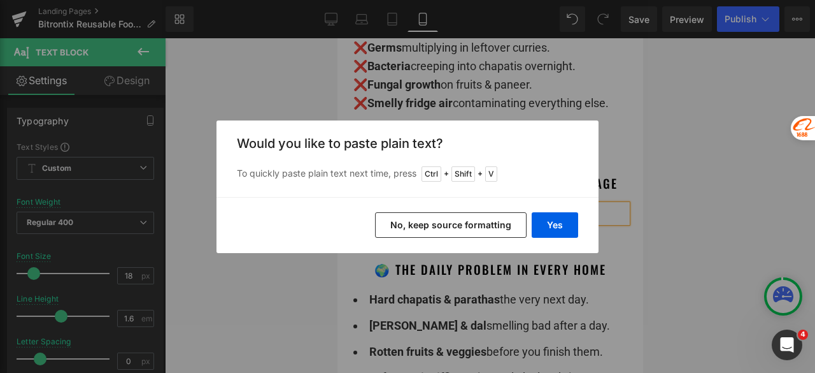
click at [464, 215] on button "No, keep source formatting" at bounding box center [451, 224] width 152 height 25
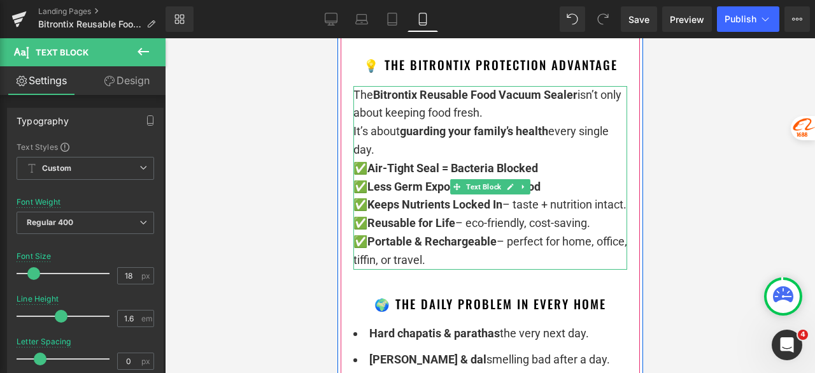
scroll to position [1261, 0]
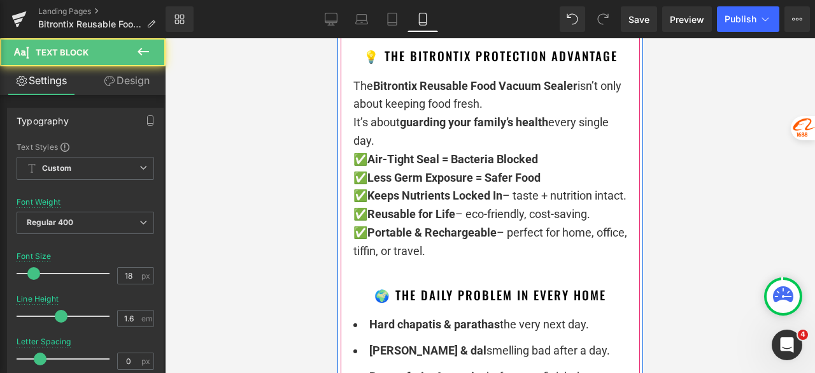
drag, startPoint x: 460, startPoint y: 271, endPoint x: 346, endPoint y: 252, distance: 115.6
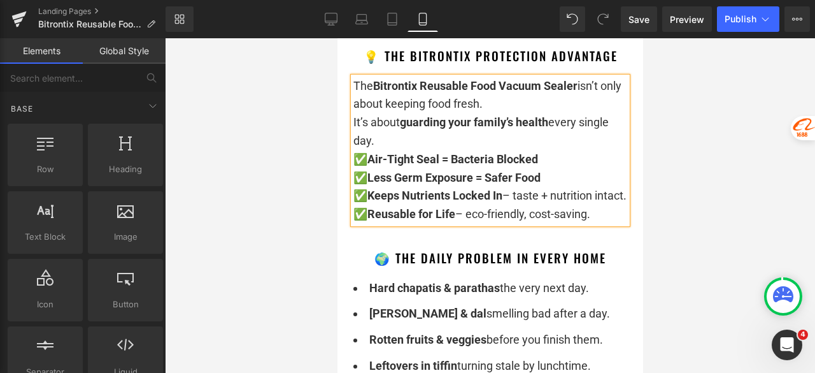
click at [708, 136] on div at bounding box center [490, 205] width 650 height 334
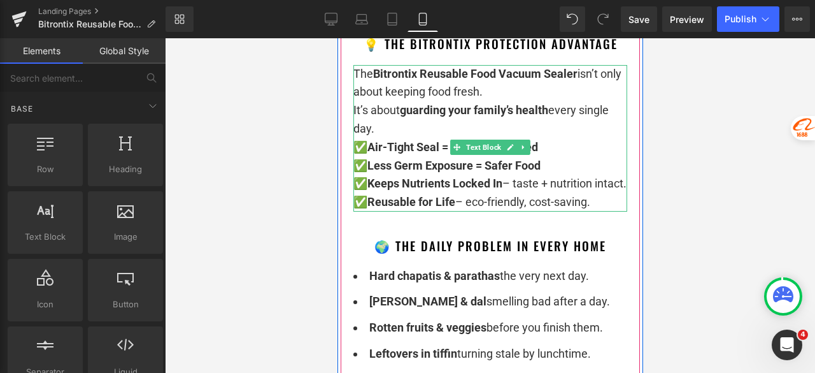
scroll to position [1324, 0]
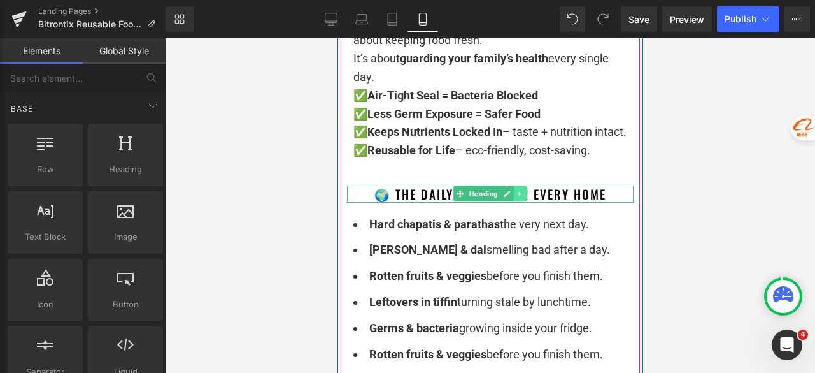
click at [517, 197] on icon at bounding box center [519, 194] width 7 height 8
click at [511, 201] on link at bounding box center [512, 193] width 13 height 15
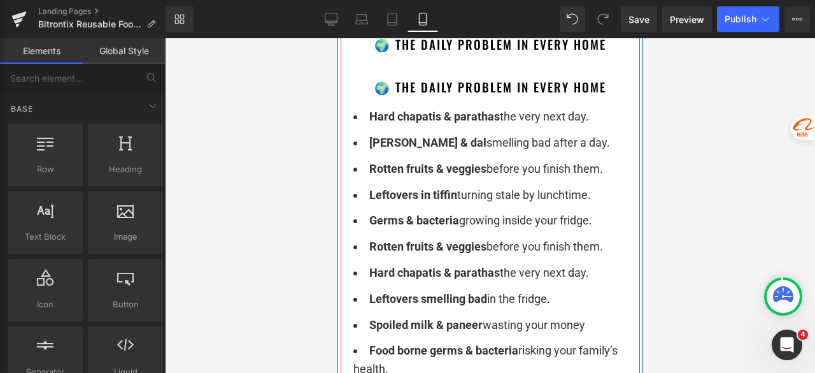
scroll to position [1481, 0]
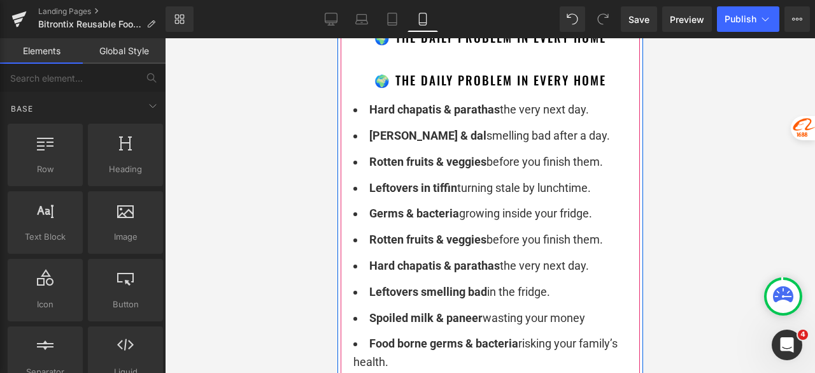
click at [594, 46] on font "🌍 The Daily Problem in Every Home" at bounding box center [490, 37] width 232 height 18
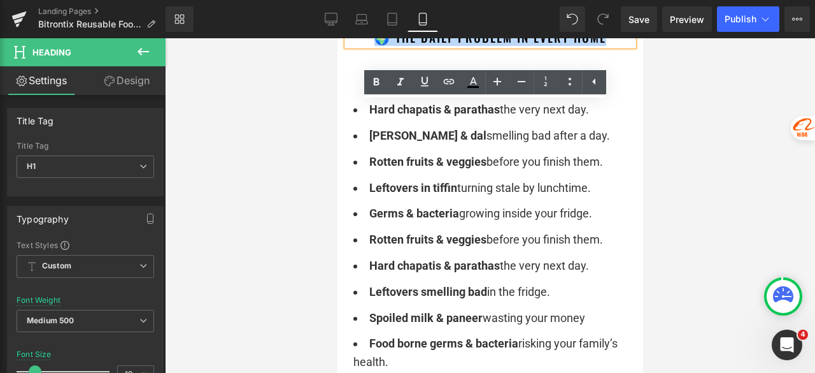
drag, startPoint x: 611, startPoint y: 55, endPoint x: 365, endPoint y: 55, distance: 245.8
click at [365, 46] on h1 "🌍 The Daily Problem in Every Home" at bounding box center [489, 37] width 287 height 17
paste div
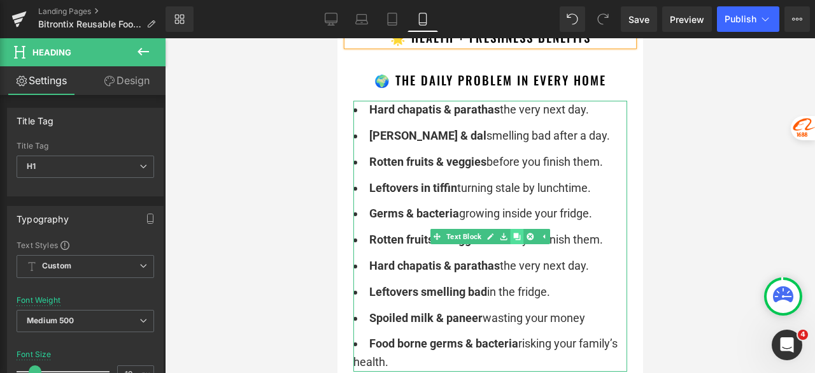
click at [511, 244] on link at bounding box center [516, 236] width 13 height 15
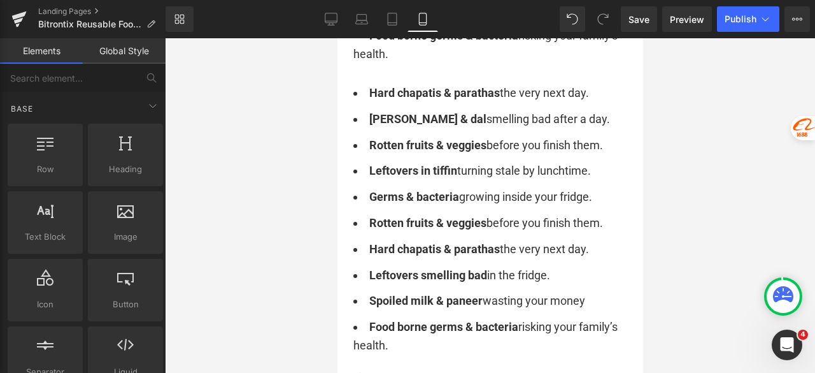
click at [730, 175] on div at bounding box center [490, 205] width 650 height 334
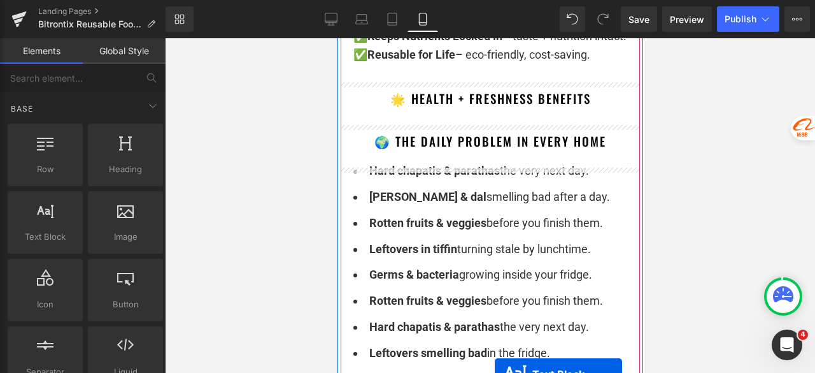
scroll to position [1356, 0]
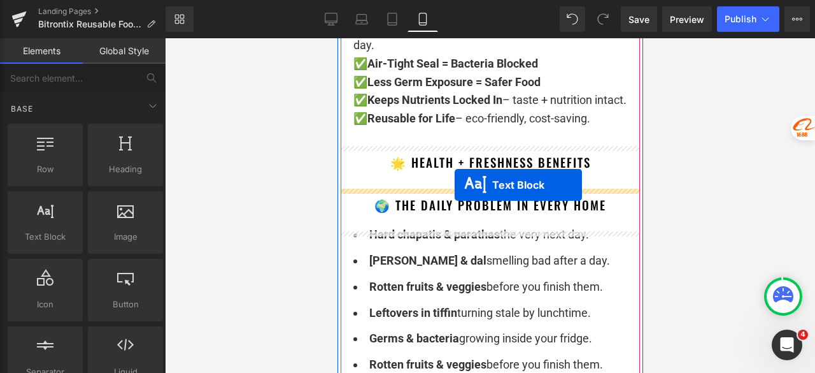
drag, startPoint x: 466, startPoint y: 221, endPoint x: 454, endPoint y: 185, distance: 38.3
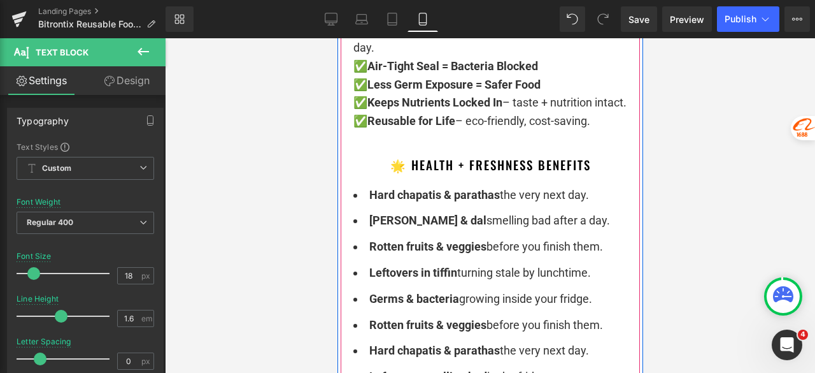
scroll to position [1420, 0]
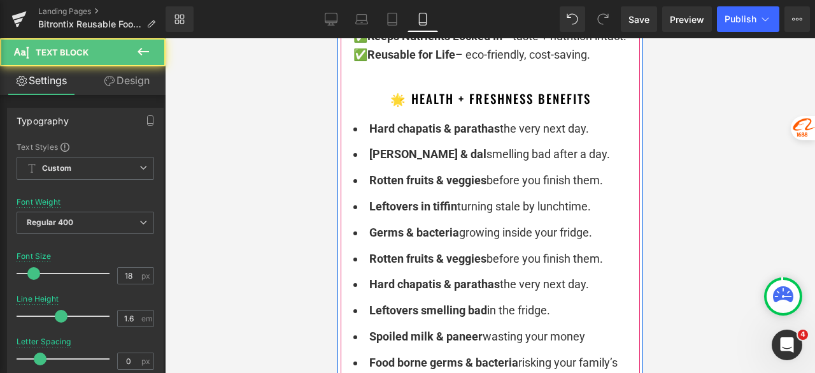
click at [405, 215] on ul "Hard chapatis & [PERSON_NAME] the very next day. [PERSON_NAME] & dal smelling b…" at bounding box center [490, 255] width 274 height 271
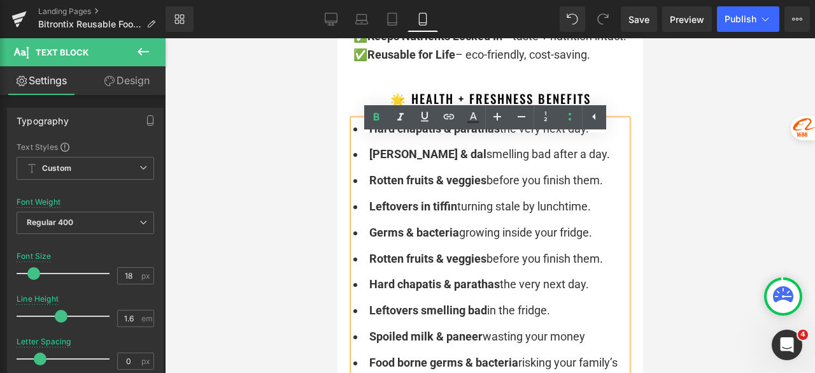
click at [451, 164] on li "[PERSON_NAME] & dal smelling bad after a day." at bounding box center [490, 154] width 274 height 18
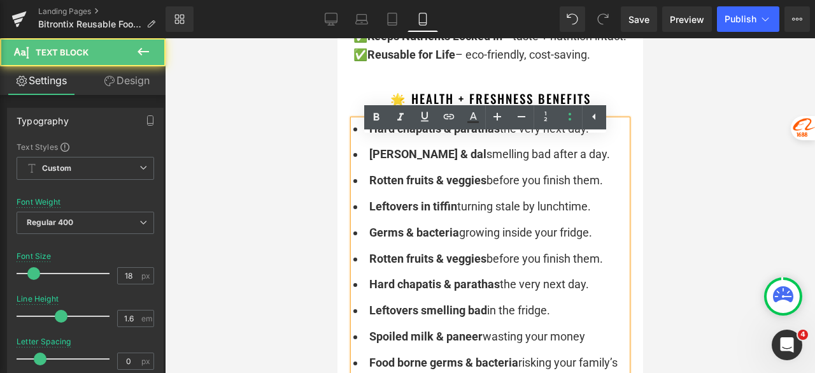
click at [712, 167] on div at bounding box center [490, 205] width 650 height 334
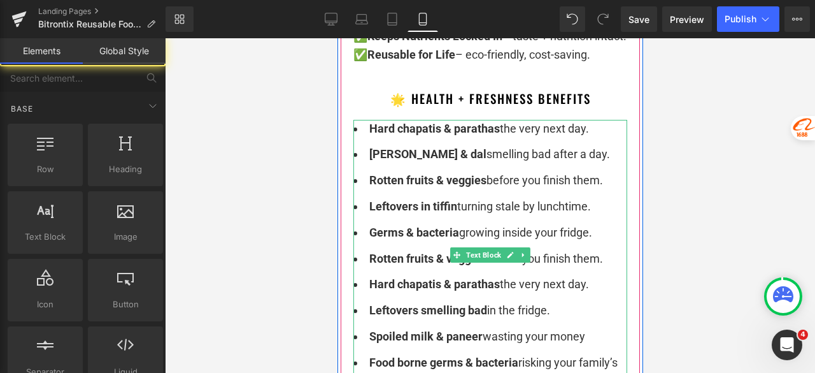
click at [525, 190] on li "Rotten fruits & veggies before you finish them." at bounding box center [490, 180] width 274 height 18
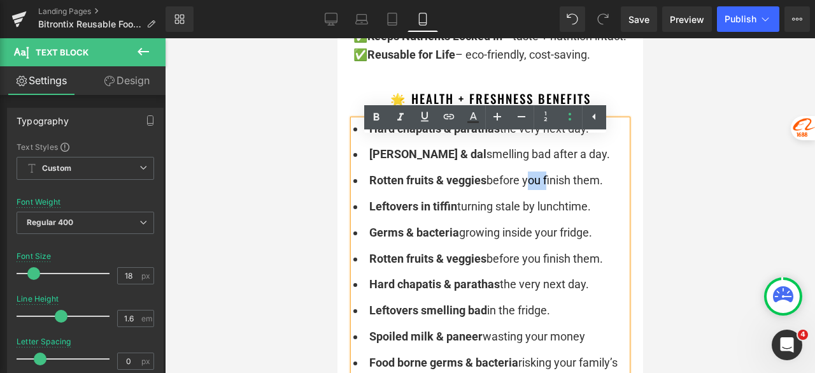
click at [525, 190] on li "Rotten fruits & veggies before you finish them." at bounding box center [490, 180] width 274 height 18
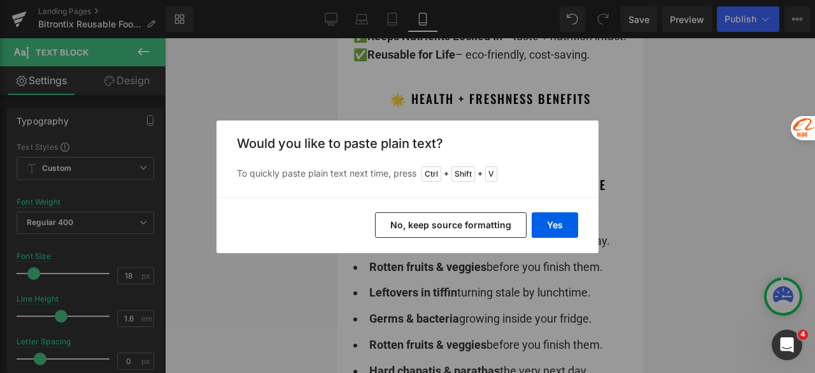
click at [486, 222] on button "No, keep source formatting" at bounding box center [451, 224] width 152 height 25
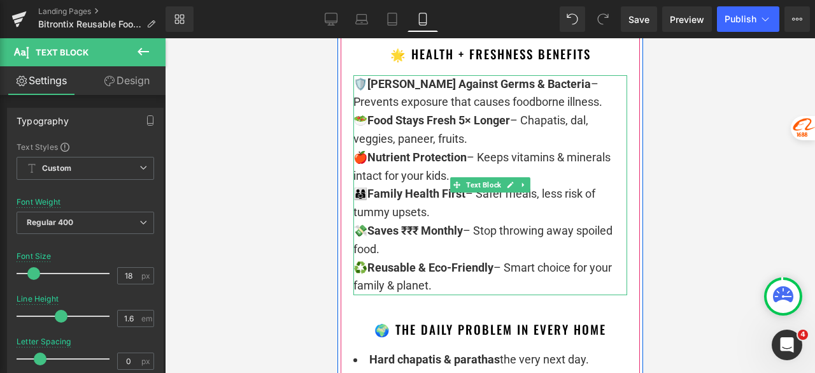
scroll to position [1484, 0]
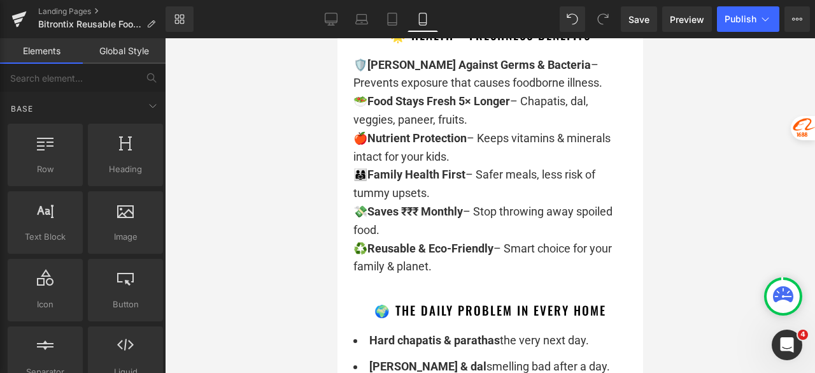
click at [713, 214] on div at bounding box center [490, 205] width 650 height 334
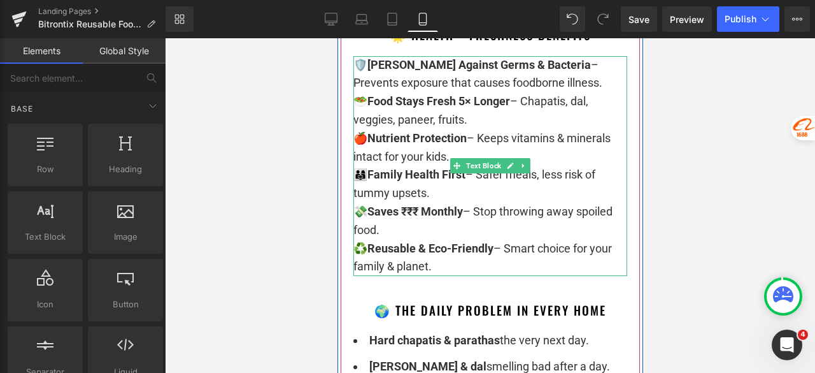
click at [358, 85] on div "🛡️ [PERSON_NAME] Against Germs & Bacteria – Prevents exposure that causes foodb…" at bounding box center [490, 166] width 274 height 220
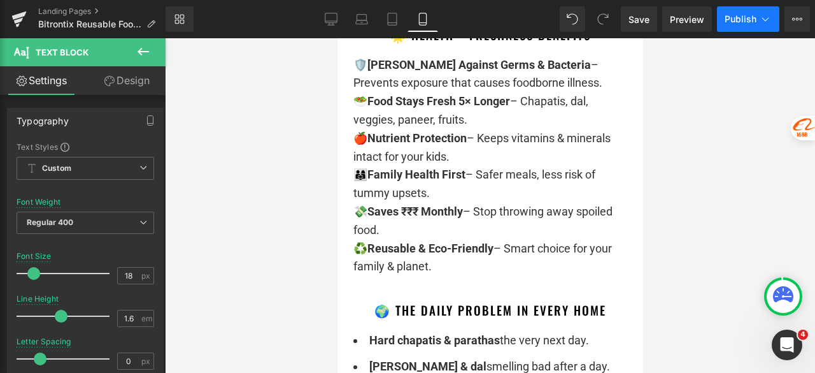
click at [742, 20] on span "Publish" at bounding box center [741, 19] width 32 height 10
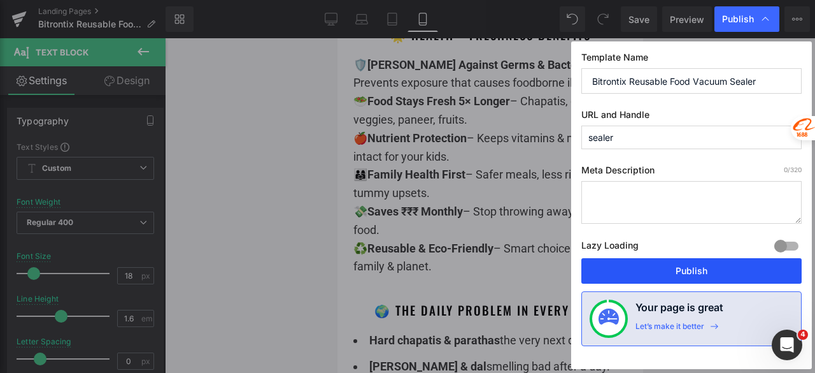
click at [676, 269] on button "Publish" at bounding box center [691, 270] width 220 height 25
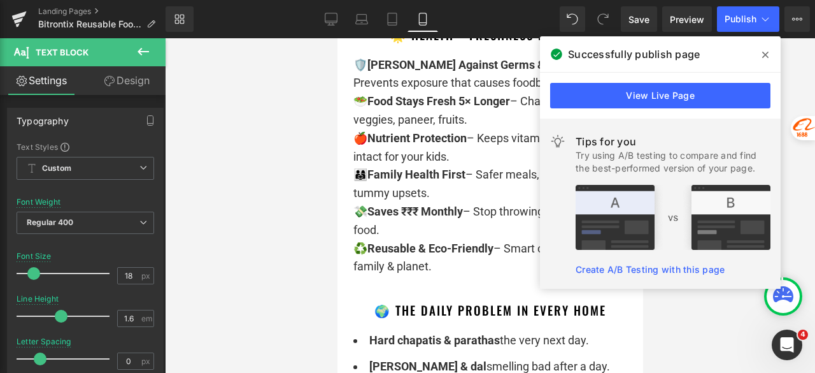
click at [764, 53] on icon at bounding box center [765, 55] width 6 height 10
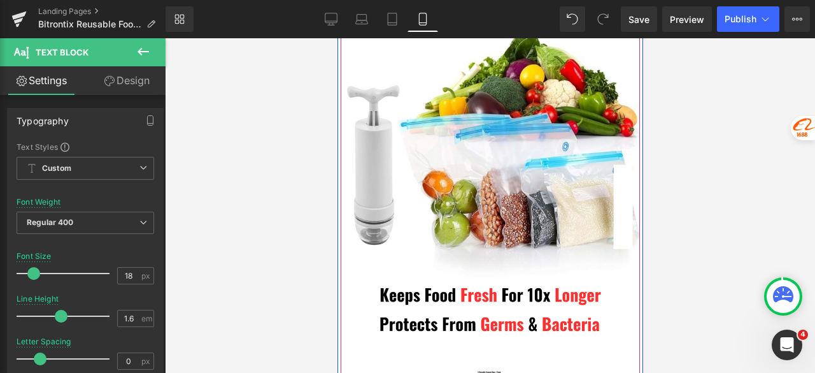
scroll to position [0, 0]
